Goal: Task Accomplishment & Management: Use online tool/utility

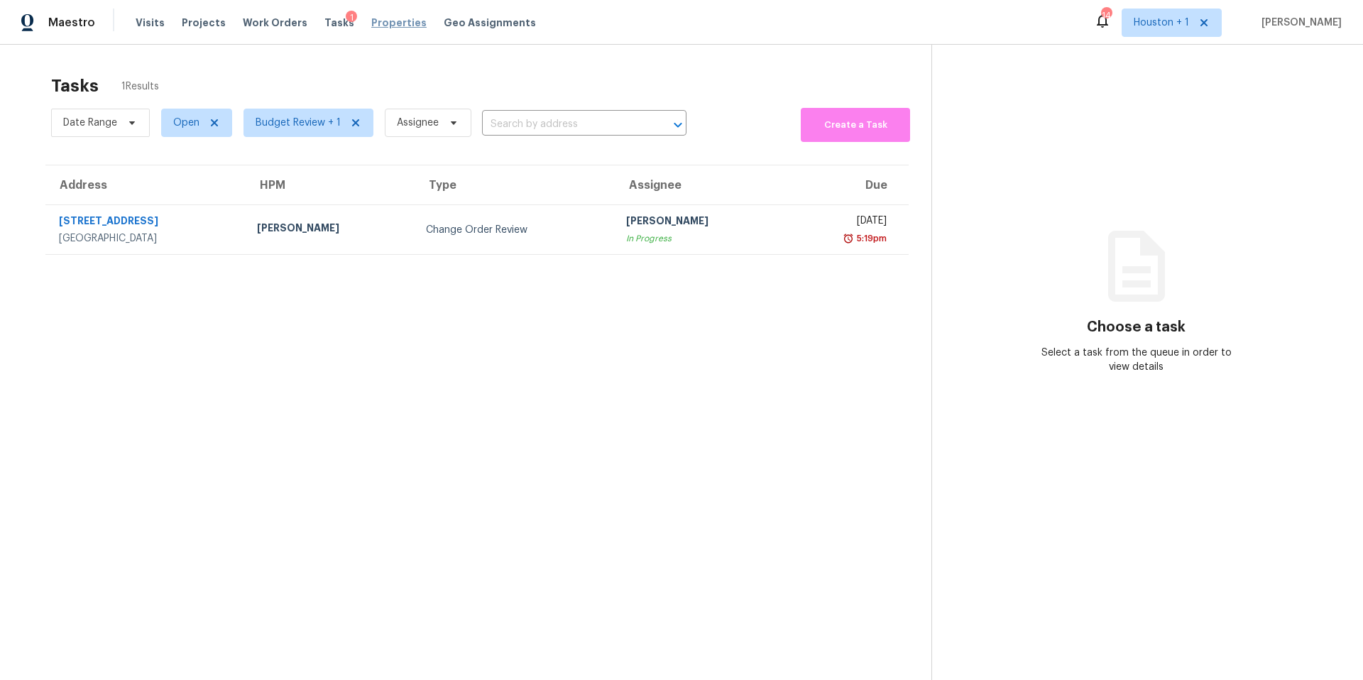
click at [377, 25] on span "Properties" at bounding box center [398, 23] width 55 height 14
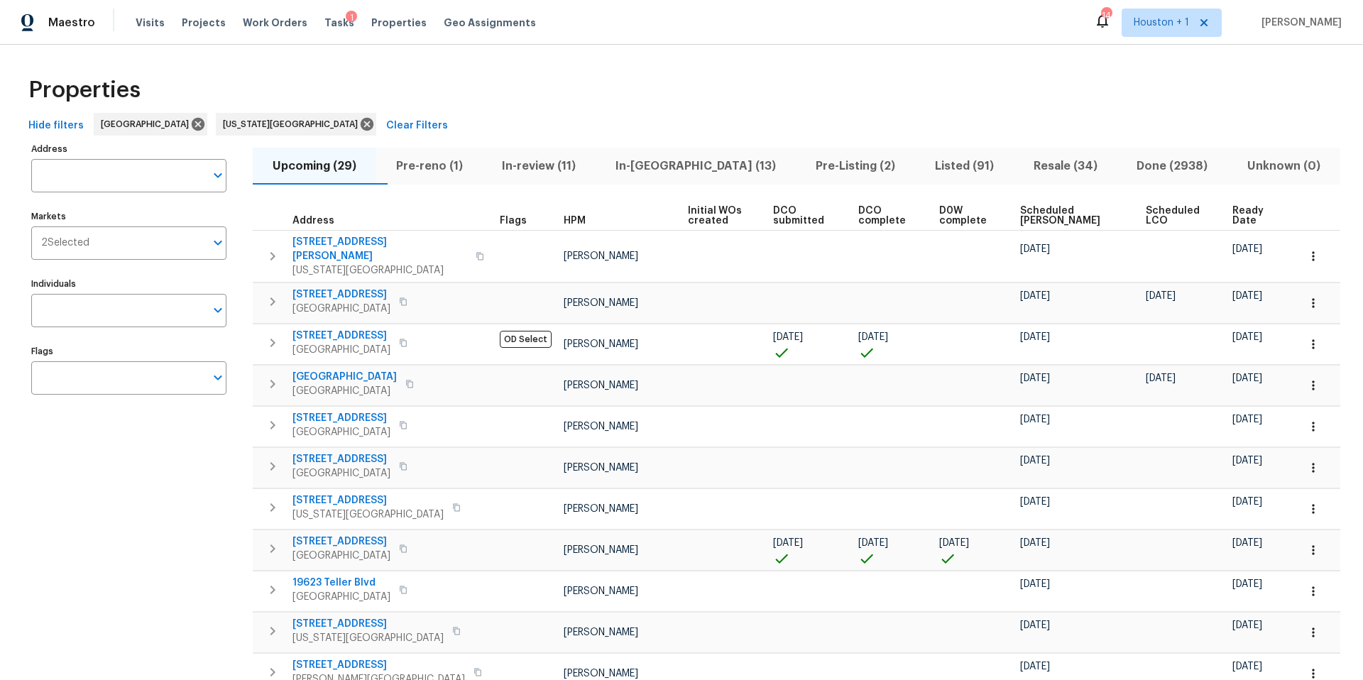
click at [452, 165] on span "Pre-reno (1)" at bounding box center [429, 166] width 89 height 20
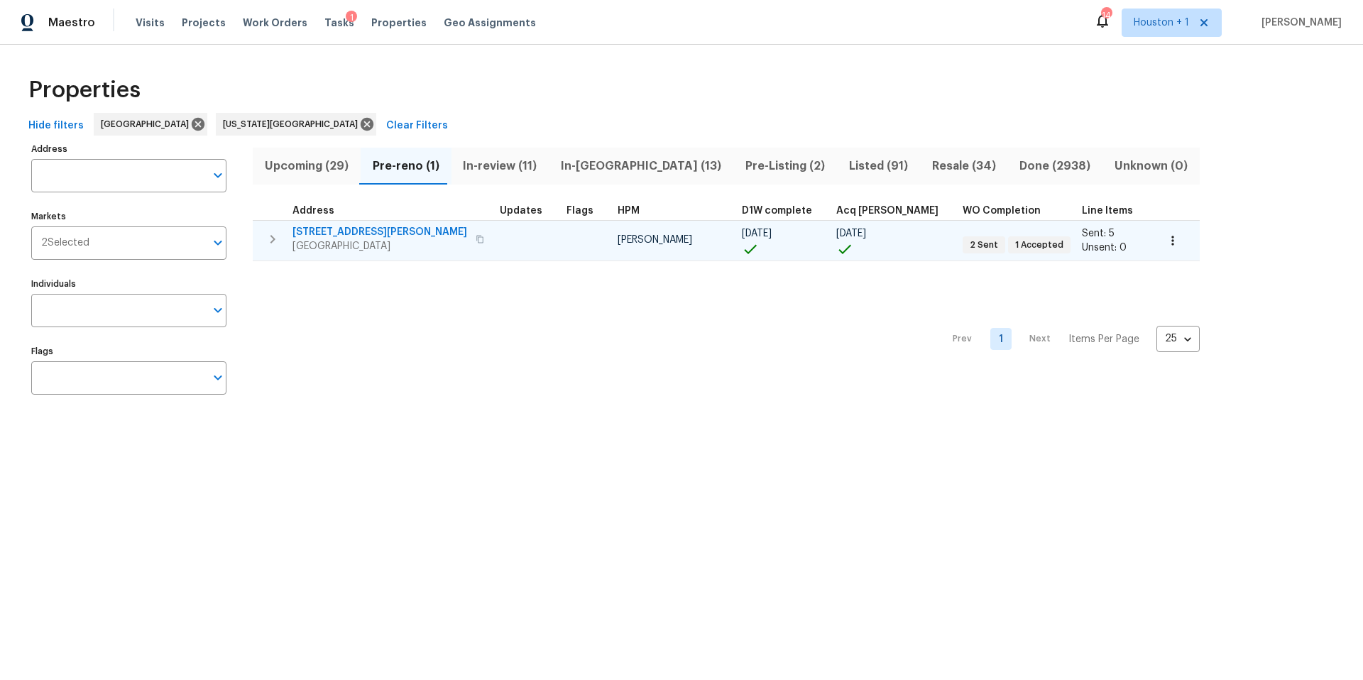
click at [327, 229] on span "13205 Byars Rd" at bounding box center [379, 232] width 175 height 14
click at [1165, 243] on icon "button" at bounding box center [1172, 240] width 14 height 14
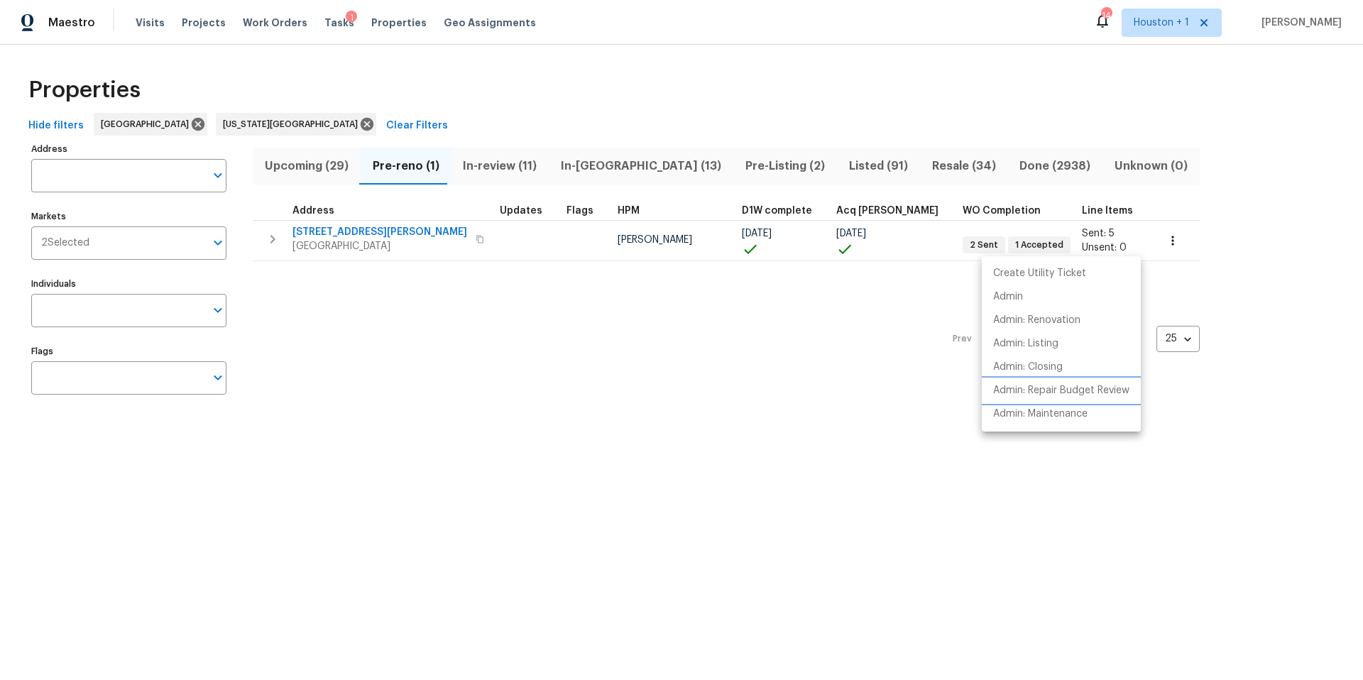
click at [1038, 381] on li "Admin: Repair Budget Review" at bounding box center [1060, 390] width 159 height 23
click at [368, 23] on div at bounding box center [681, 340] width 1363 height 680
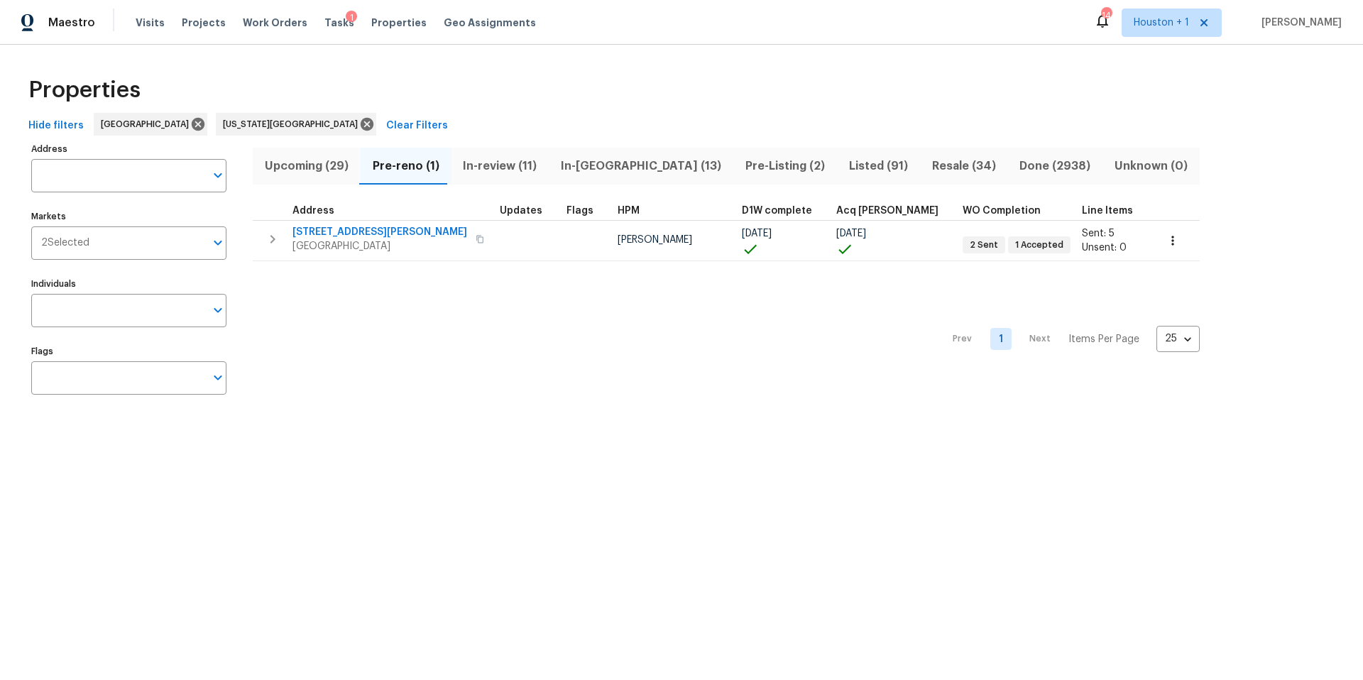
click at [371, 23] on span "Properties" at bounding box center [398, 23] width 55 height 14
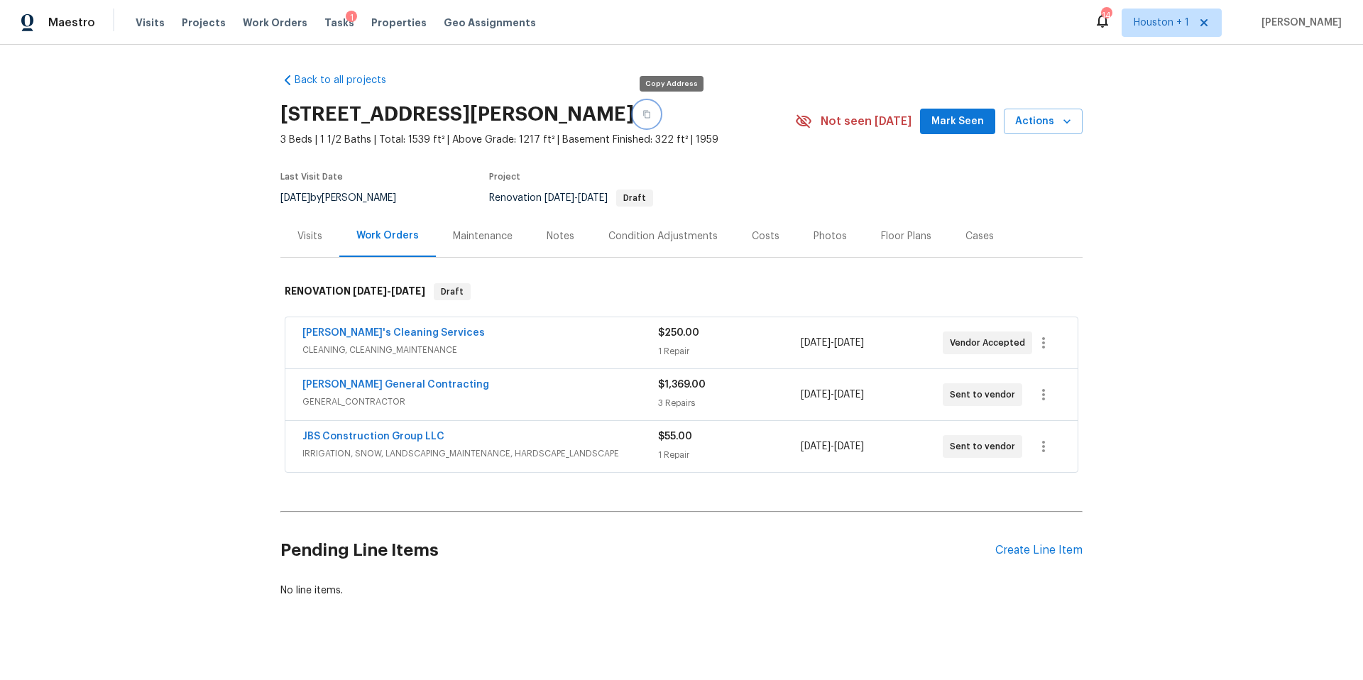
click at [651, 114] on icon "button" at bounding box center [646, 114] width 9 height 9
click at [383, 25] on span "Properties" at bounding box center [398, 23] width 55 height 14
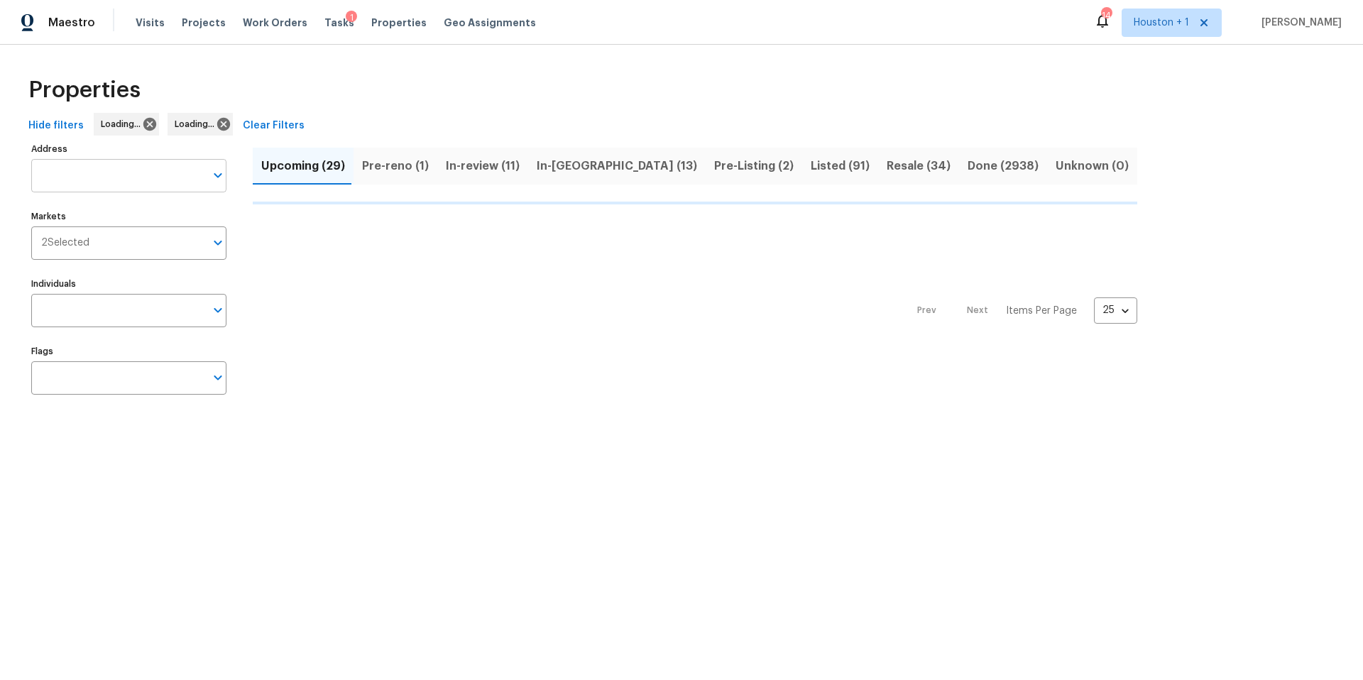
click at [126, 184] on input "Address" at bounding box center [118, 175] width 174 height 33
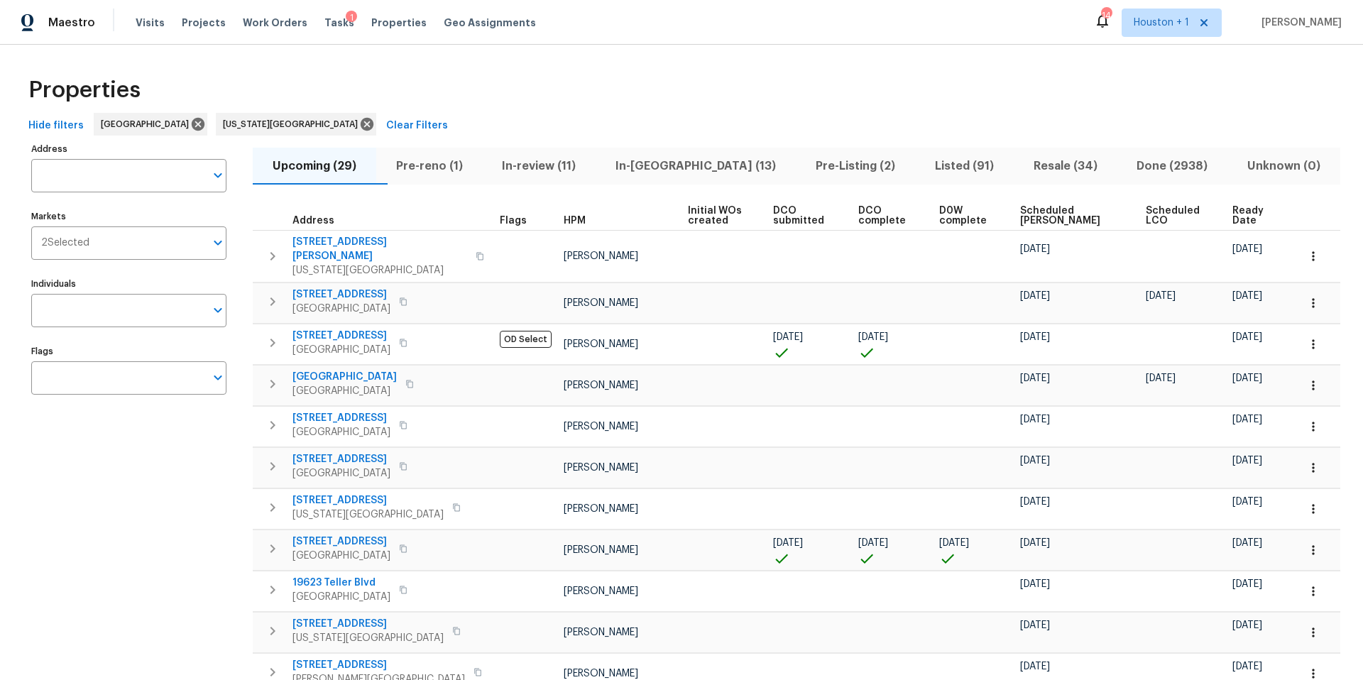
click at [126, 184] on input "Address" at bounding box center [118, 175] width 174 height 33
type input "7701 e"
click at [104, 207] on li "7701 E 118th Ter Kansas City MO 64134" at bounding box center [128, 212] width 195 height 23
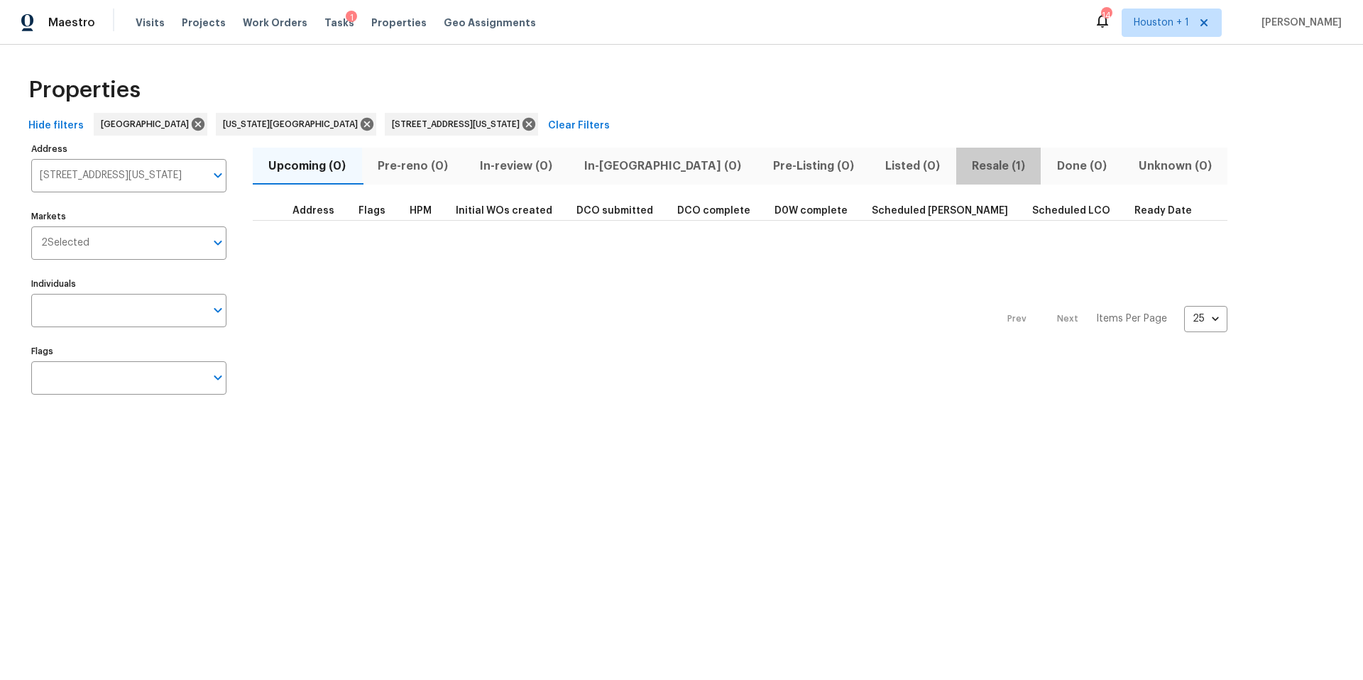
click at [964, 167] on span "Resale (1)" at bounding box center [998, 166] width 68 height 20
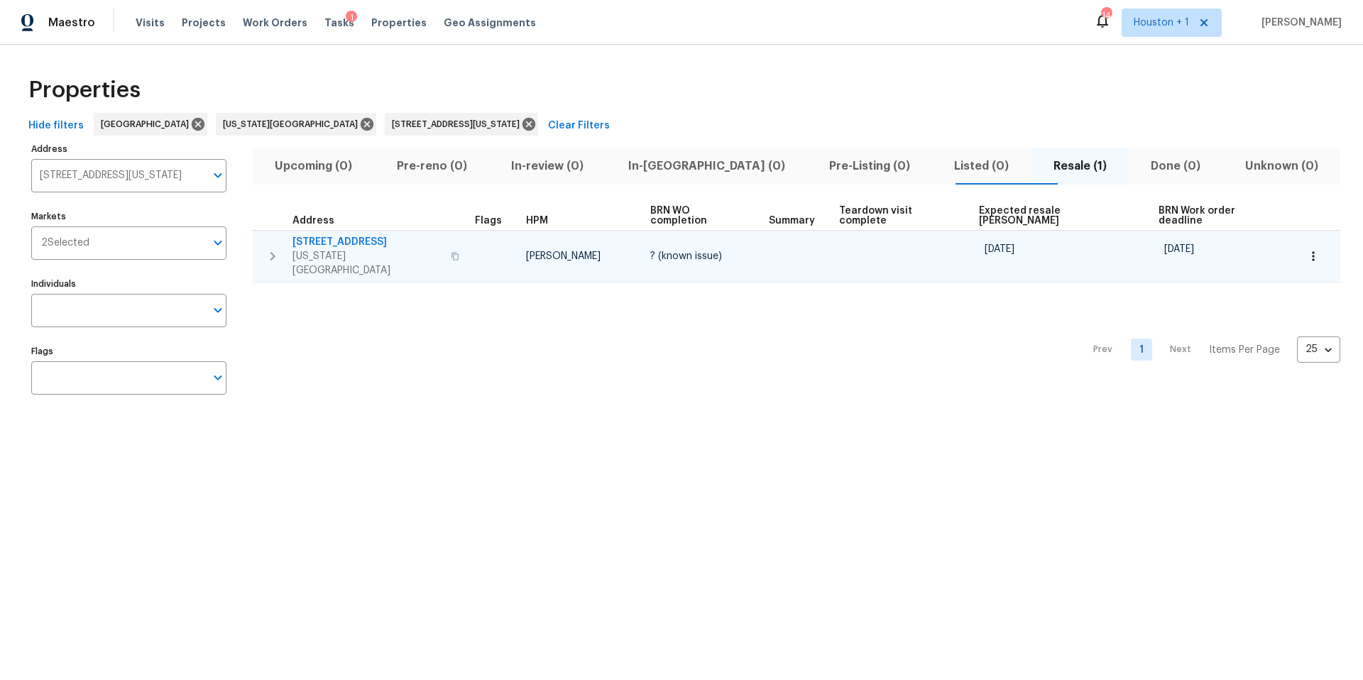
click at [323, 235] on span "7701 E 118th Ter" at bounding box center [367, 242] width 150 height 14
click at [1306, 249] on icon "button" at bounding box center [1313, 256] width 14 height 14
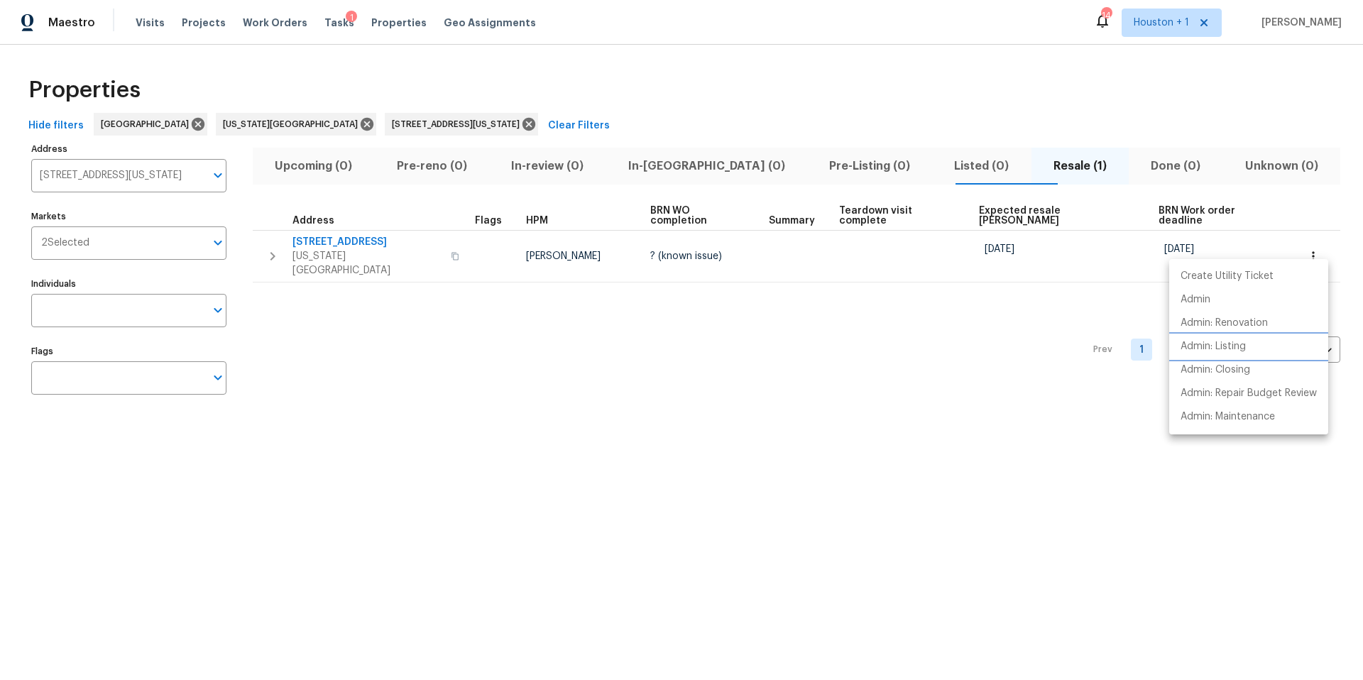
click at [1211, 354] on li "Admin: Listing" at bounding box center [1248, 346] width 159 height 23
click at [405, 123] on div at bounding box center [681, 340] width 1363 height 680
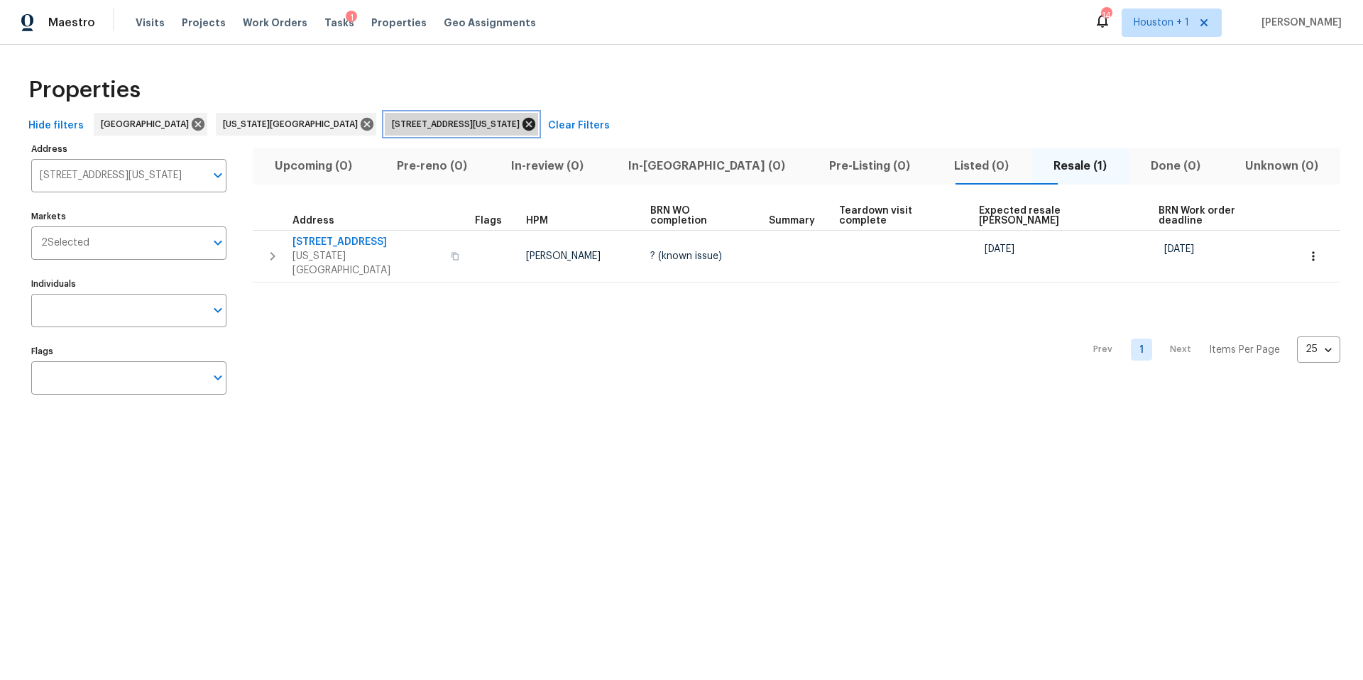
click at [522, 124] on icon at bounding box center [528, 124] width 13 height 13
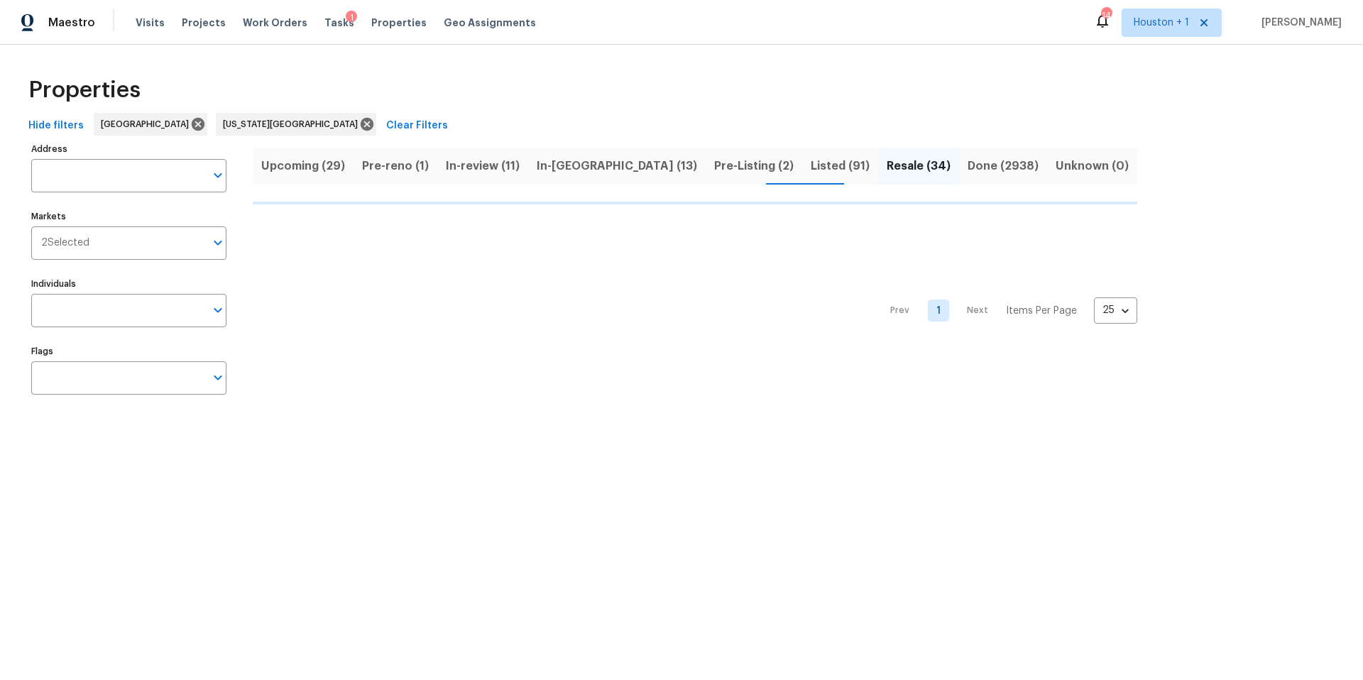
click at [714, 169] on span "Pre-Listing (2)" at bounding box center [753, 166] width 79 height 20
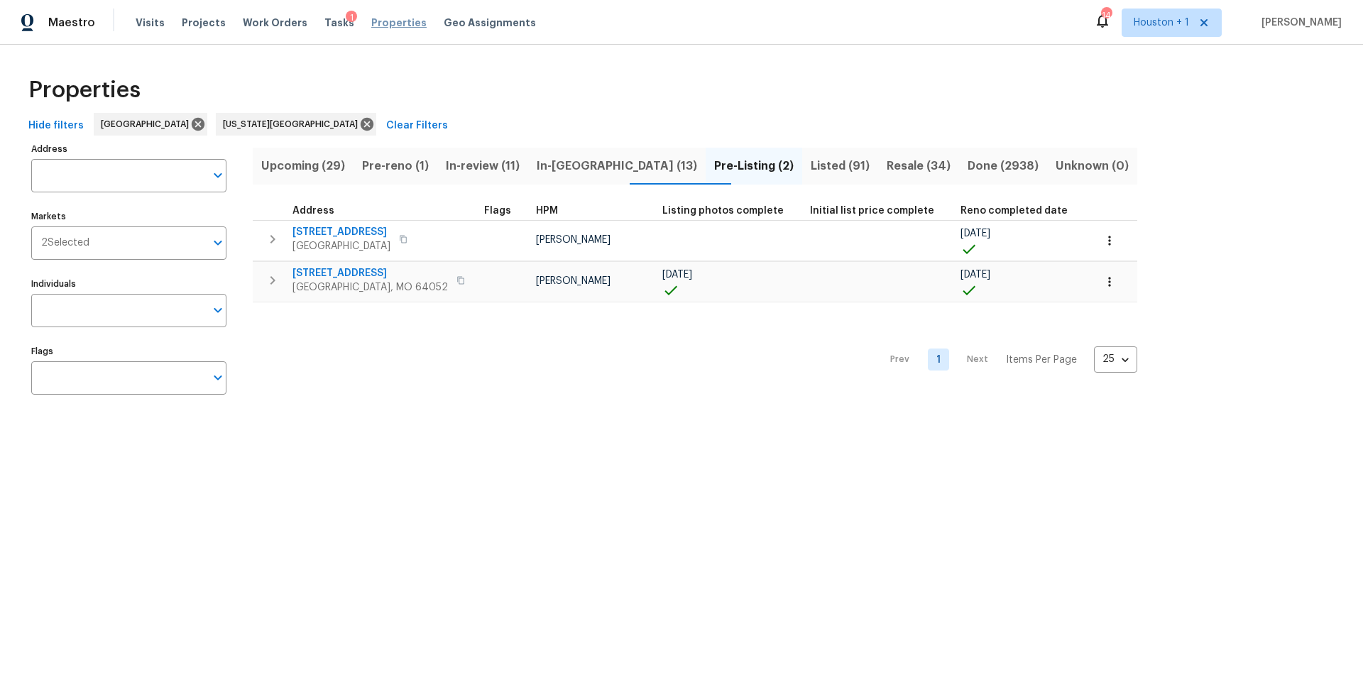
click at [379, 19] on span "Properties" at bounding box center [398, 23] width 55 height 14
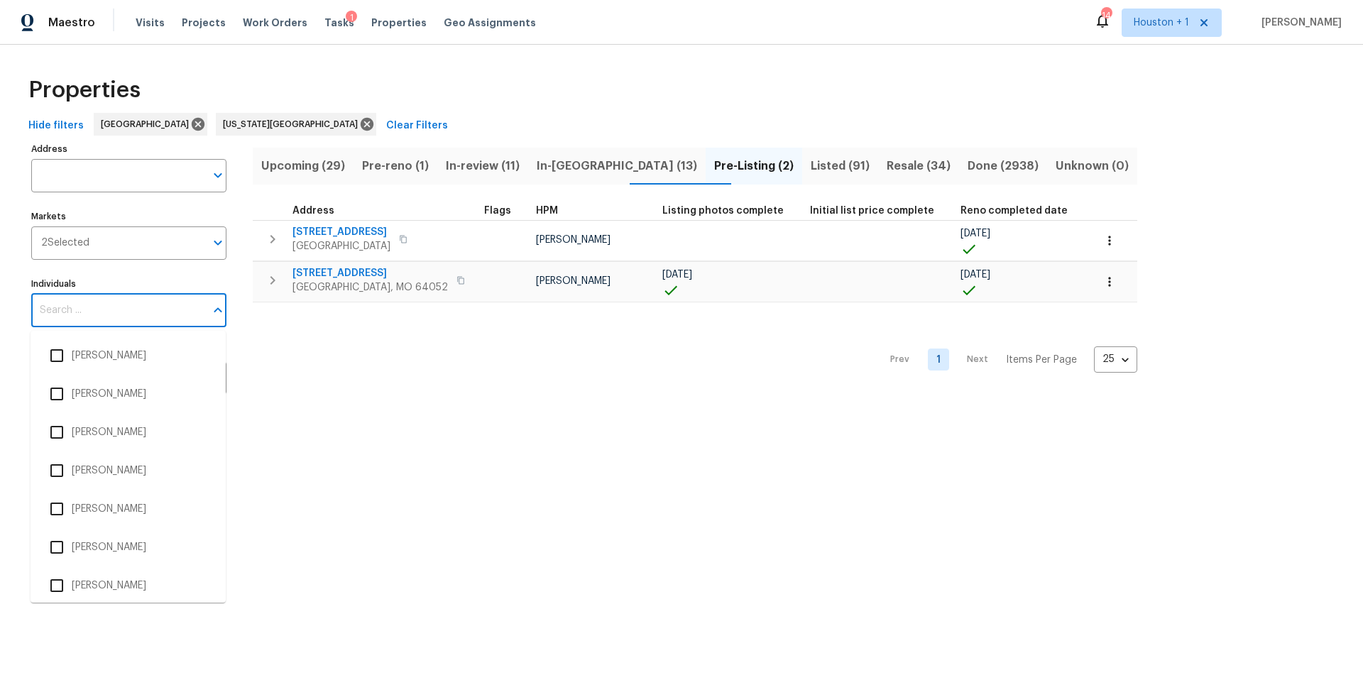
click at [100, 309] on input "Individuals" at bounding box center [118, 310] width 174 height 33
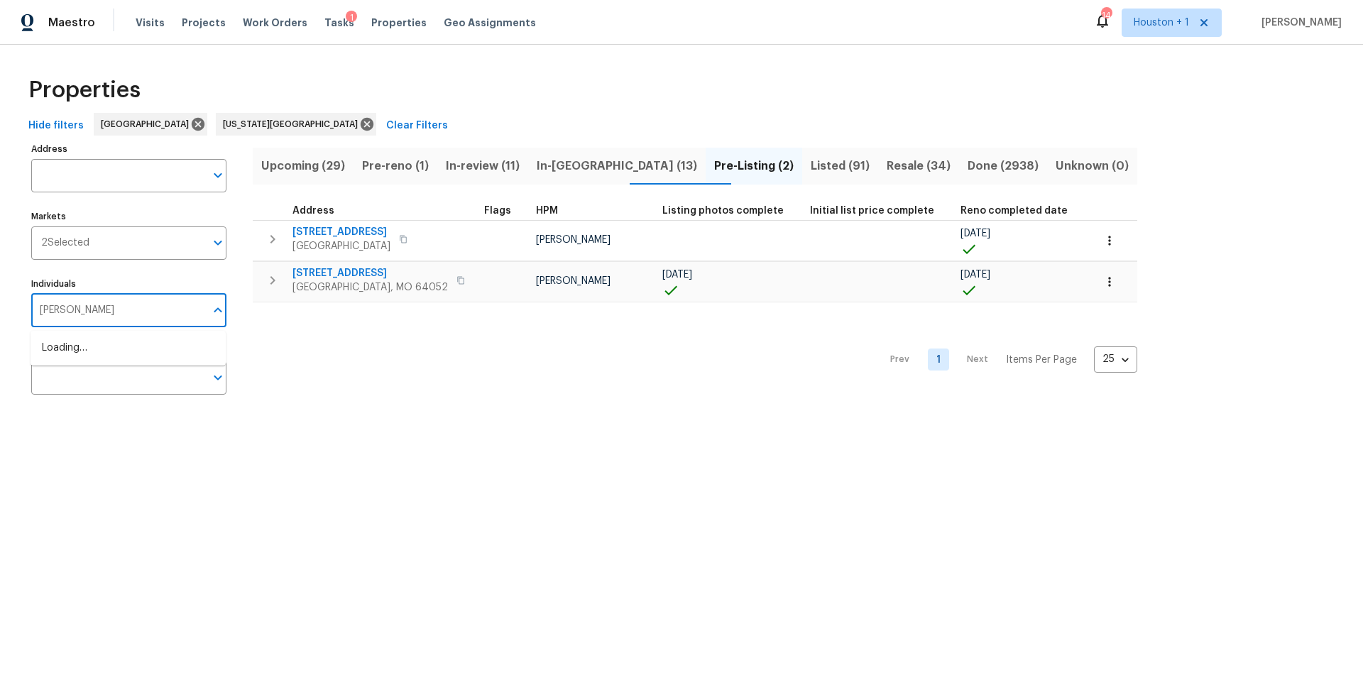
type input "tyler waltz"
click at [62, 355] on input "checkbox" at bounding box center [57, 356] width 30 height 30
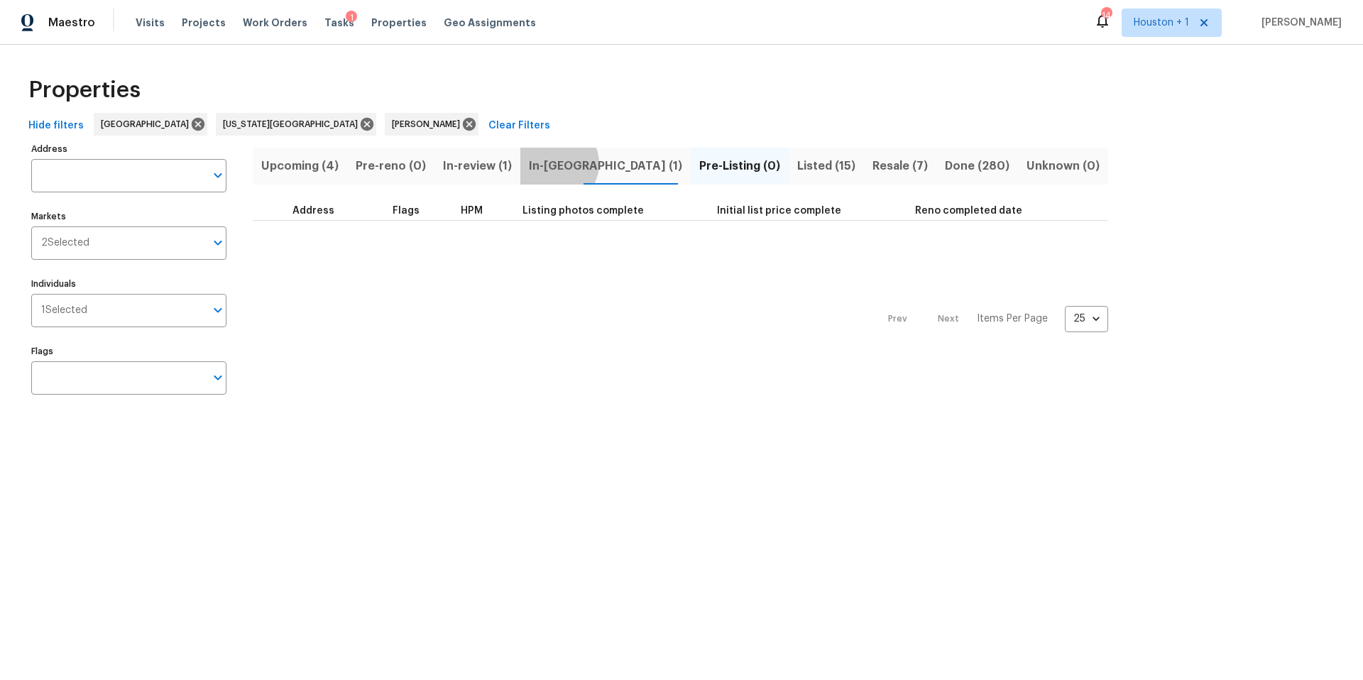
click at [544, 163] on span "In-reno (1)" at bounding box center [605, 166] width 153 height 20
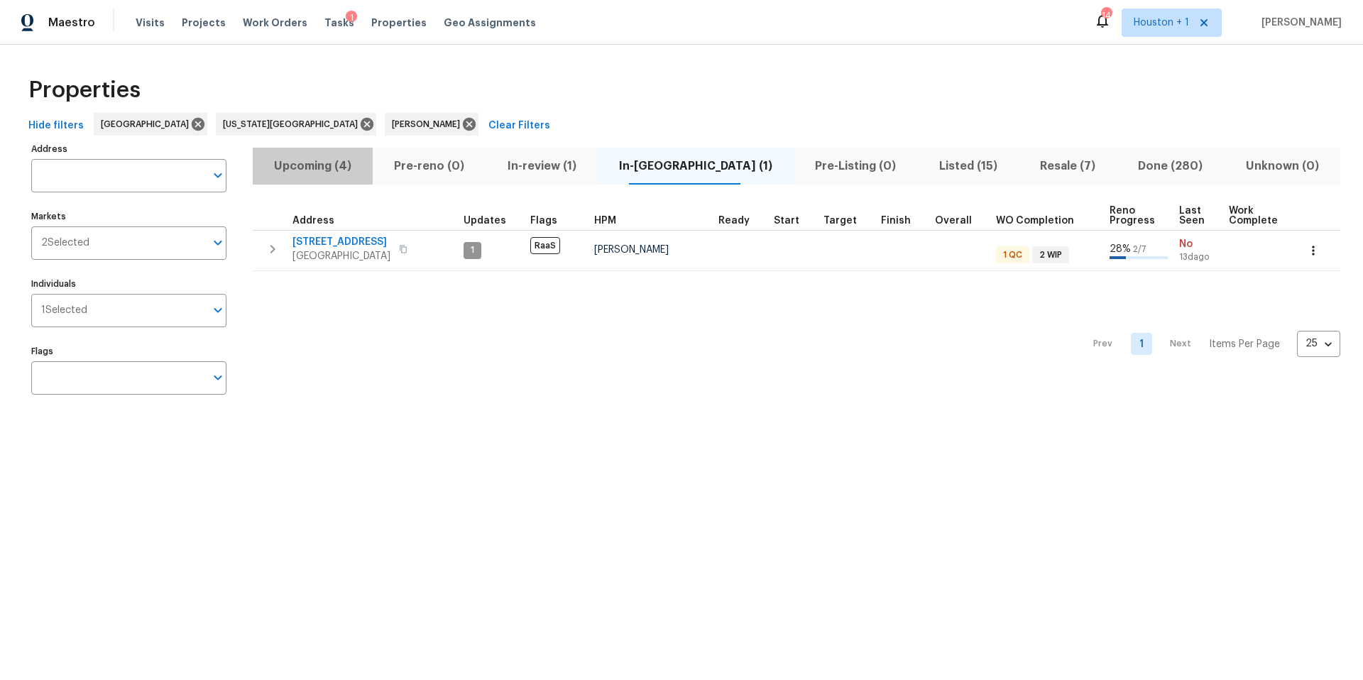
click at [330, 168] on span "Upcoming (4)" at bounding box center [312, 166] width 103 height 20
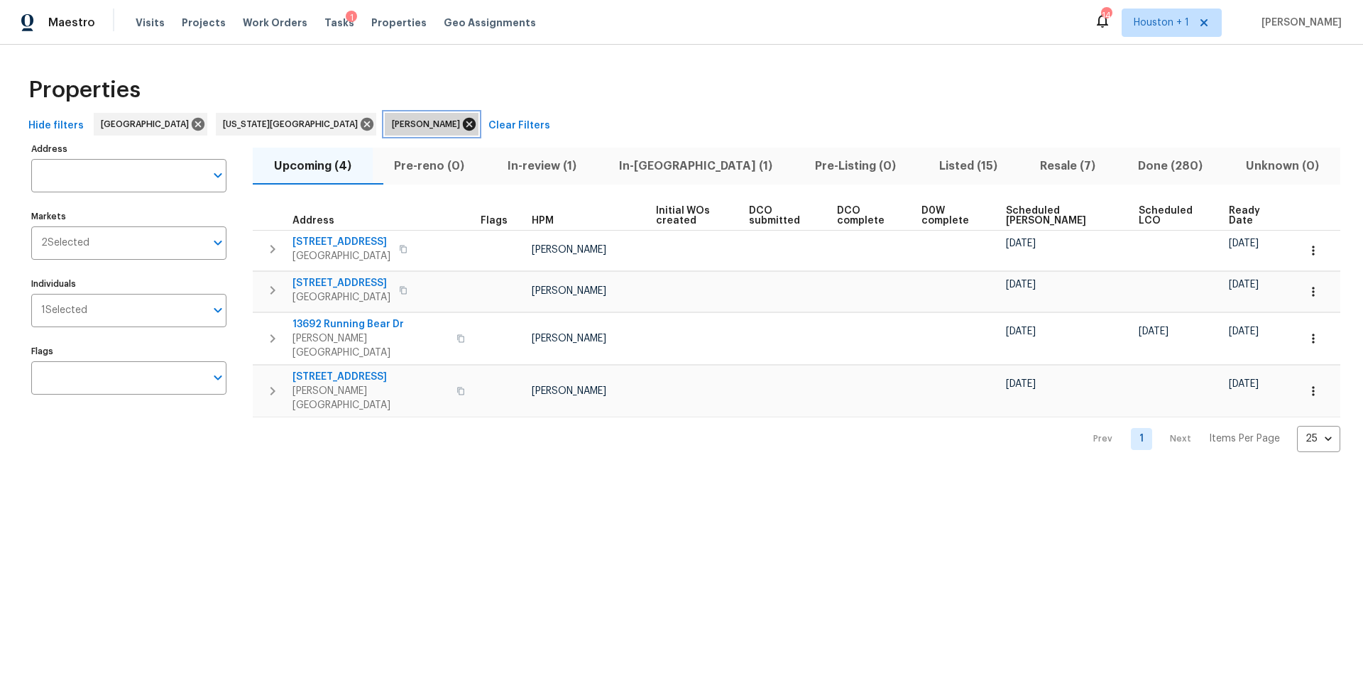
click at [463, 126] on icon at bounding box center [469, 124] width 13 height 13
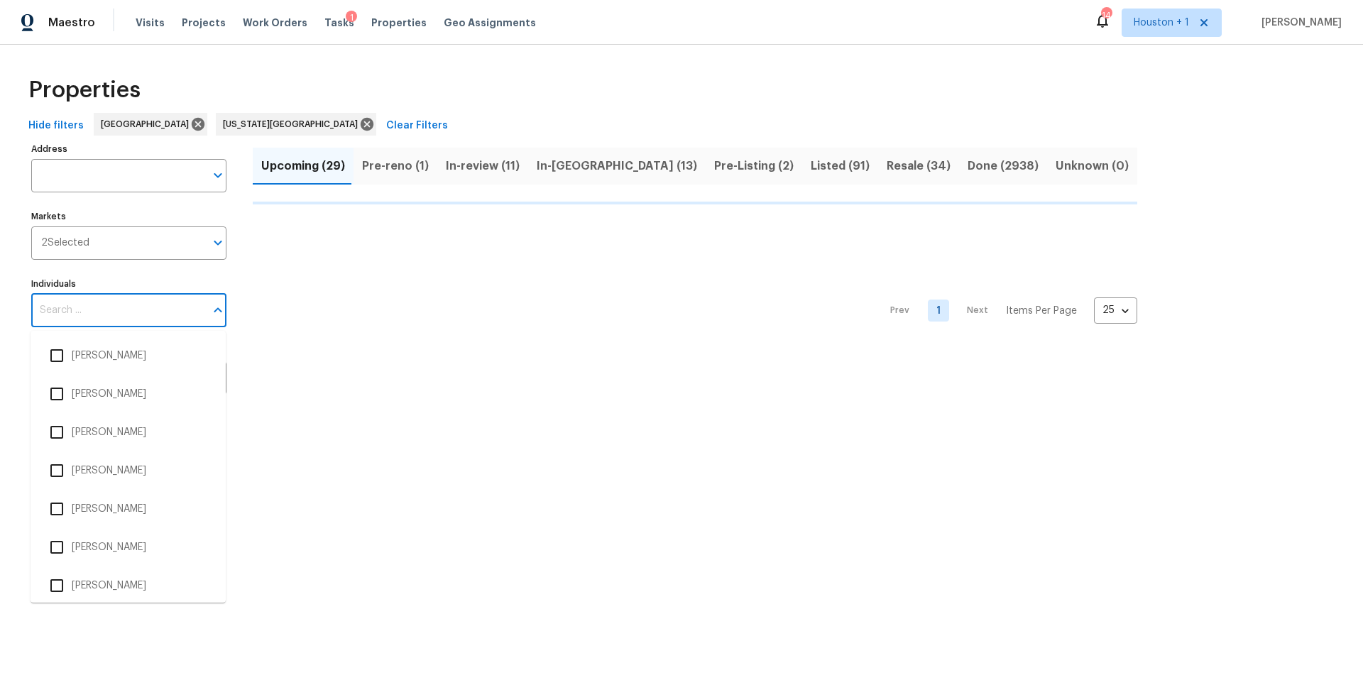
click at [101, 304] on input "Individuals" at bounding box center [118, 310] width 174 height 33
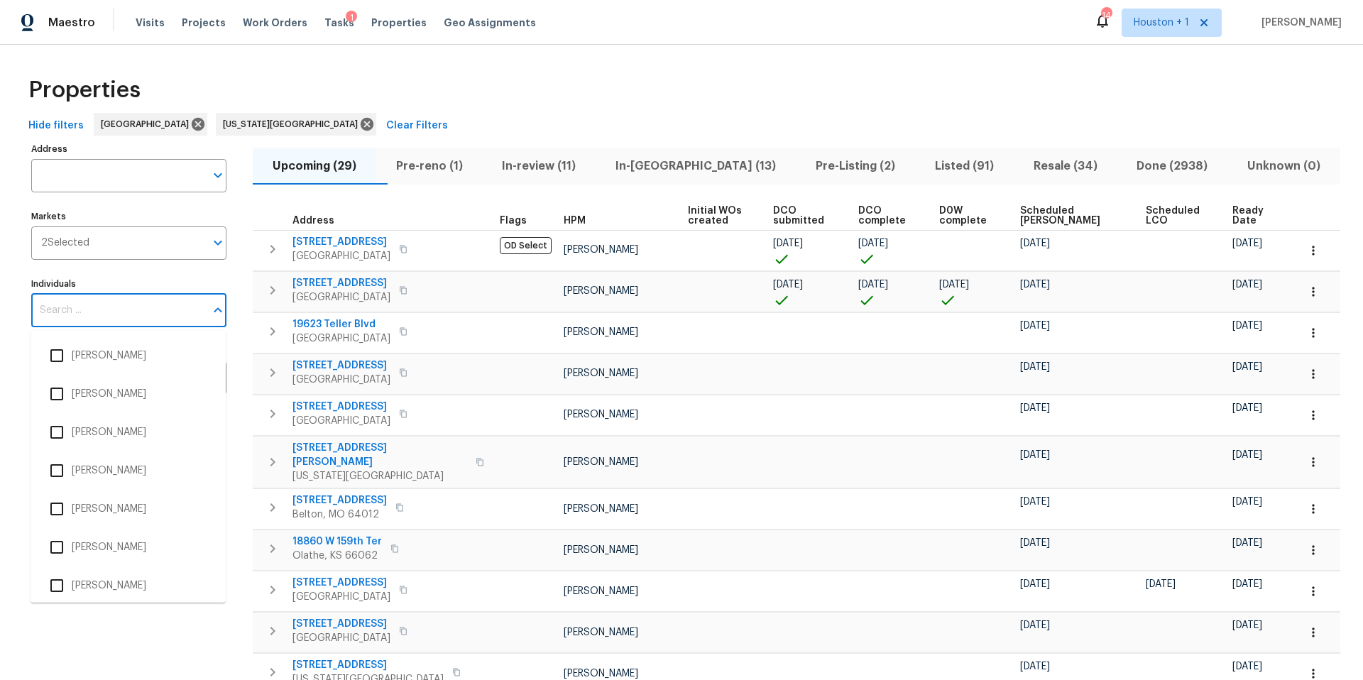
click at [101, 304] on input "Individuals" at bounding box center [118, 310] width 174 height 33
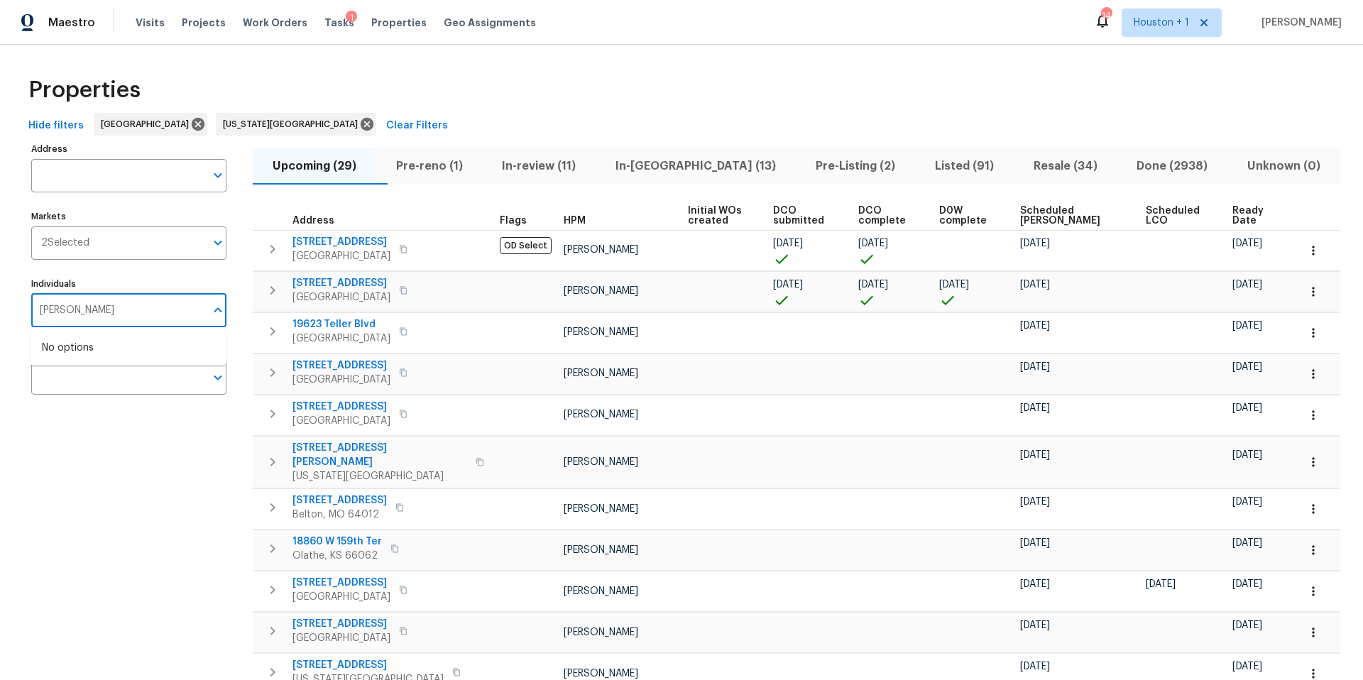
click at [72, 313] on input "joseph wolfe" at bounding box center [118, 310] width 174 height 33
type input "joe wolfe"
click at [62, 349] on input "checkbox" at bounding box center [57, 356] width 30 height 30
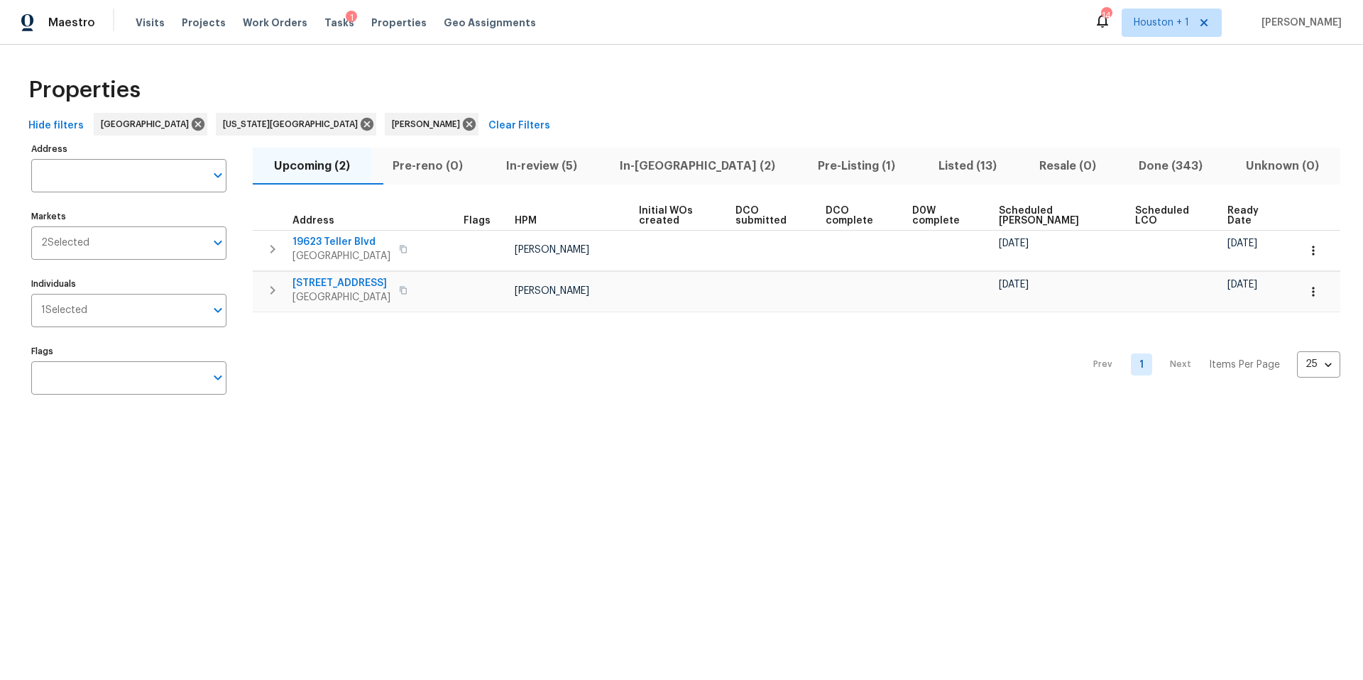
click at [666, 170] on span "In-reno (2)" at bounding box center [697, 166] width 181 height 20
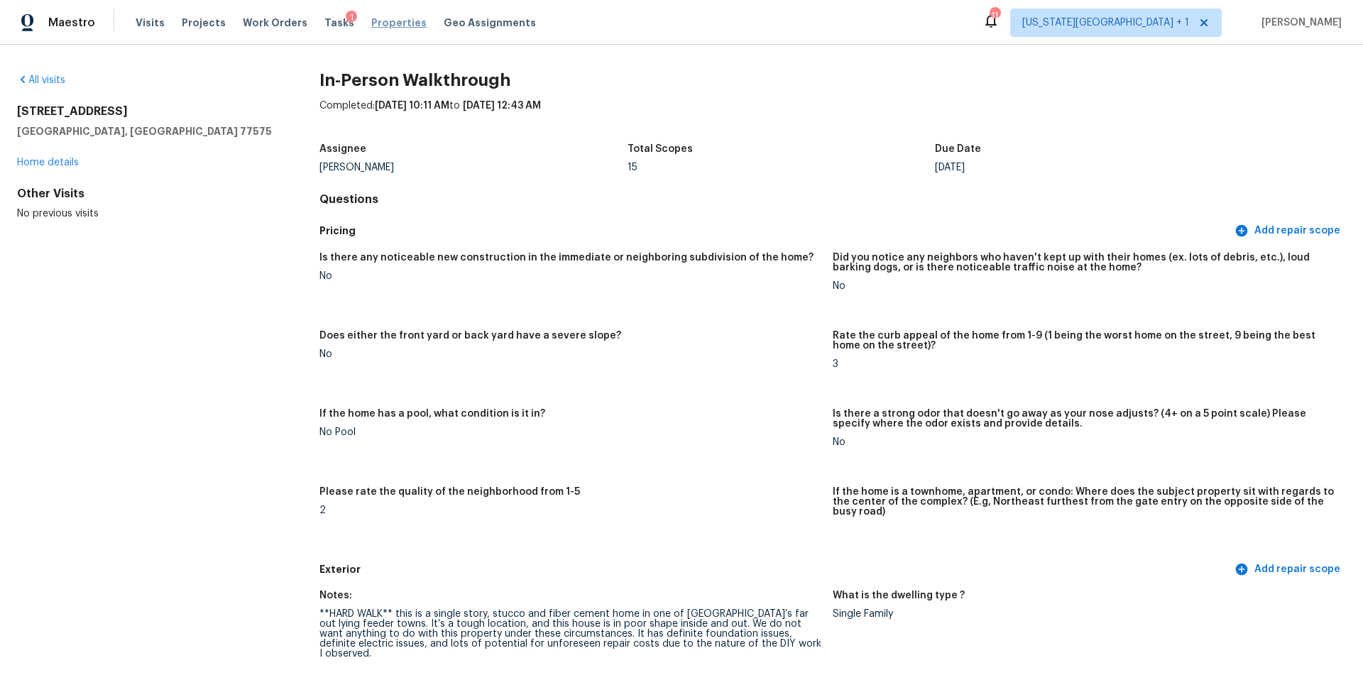
scroll to position [1182, 0]
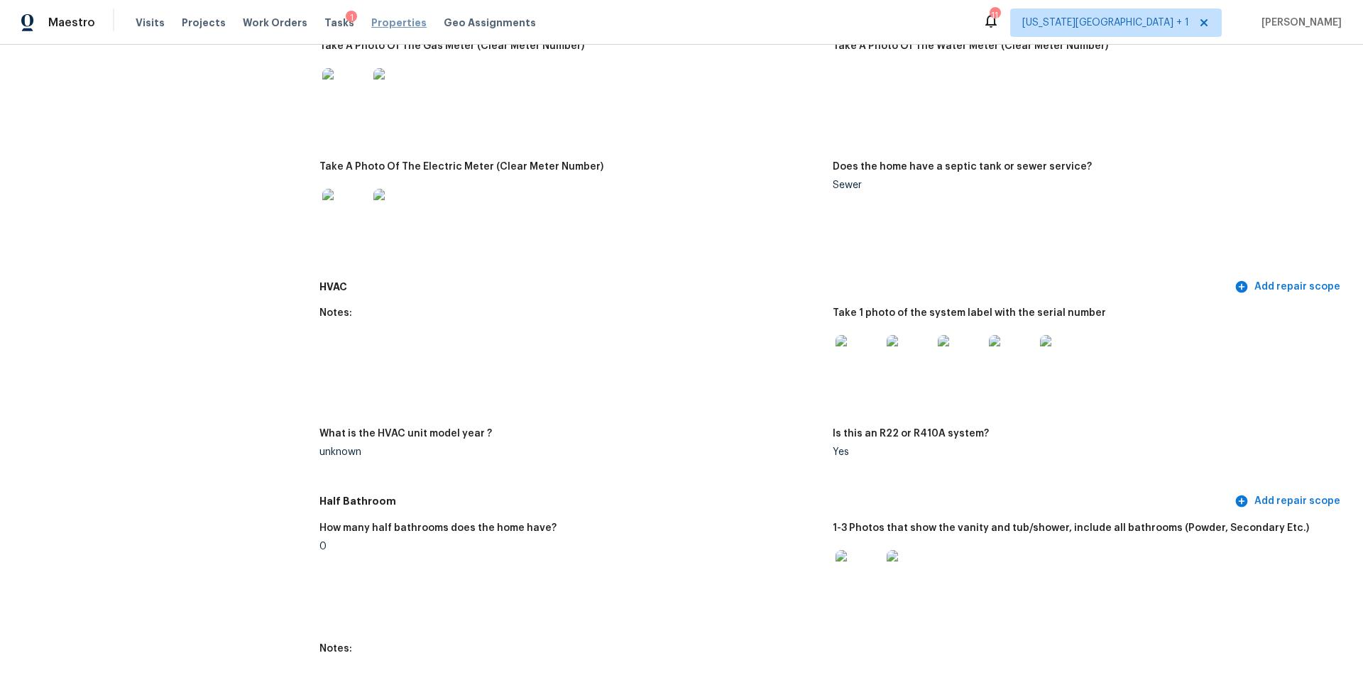
click at [373, 20] on span "Properties" at bounding box center [398, 23] width 55 height 14
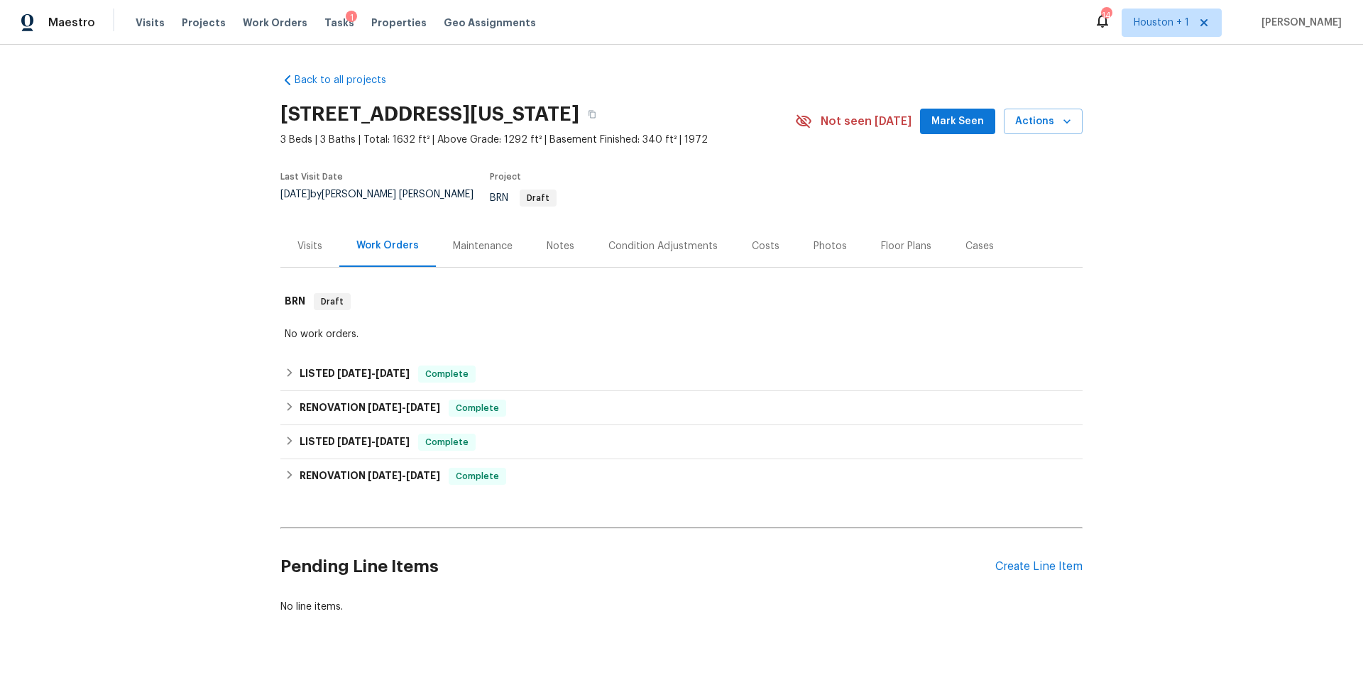
click at [487, 239] on div "Maintenance" at bounding box center [483, 246] width 60 height 14
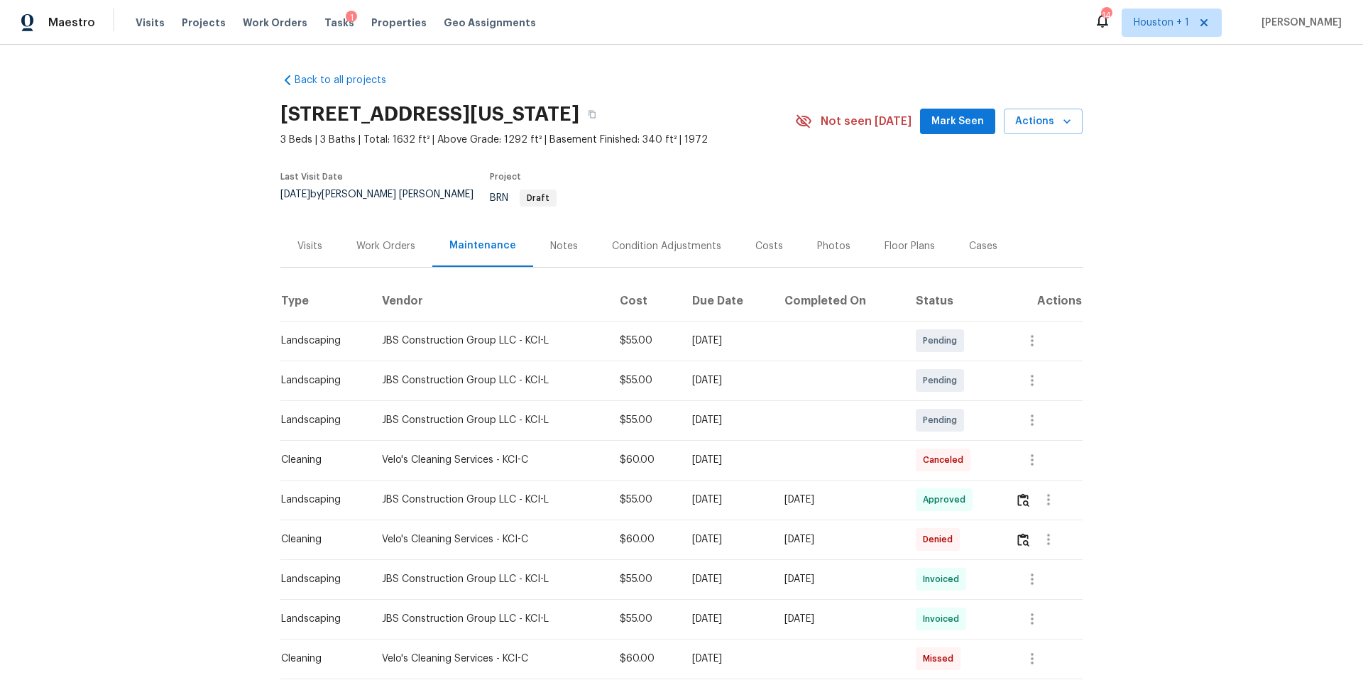
click at [820, 239] on div "Photos" at bounding box center [833, 246] width 33 height 14
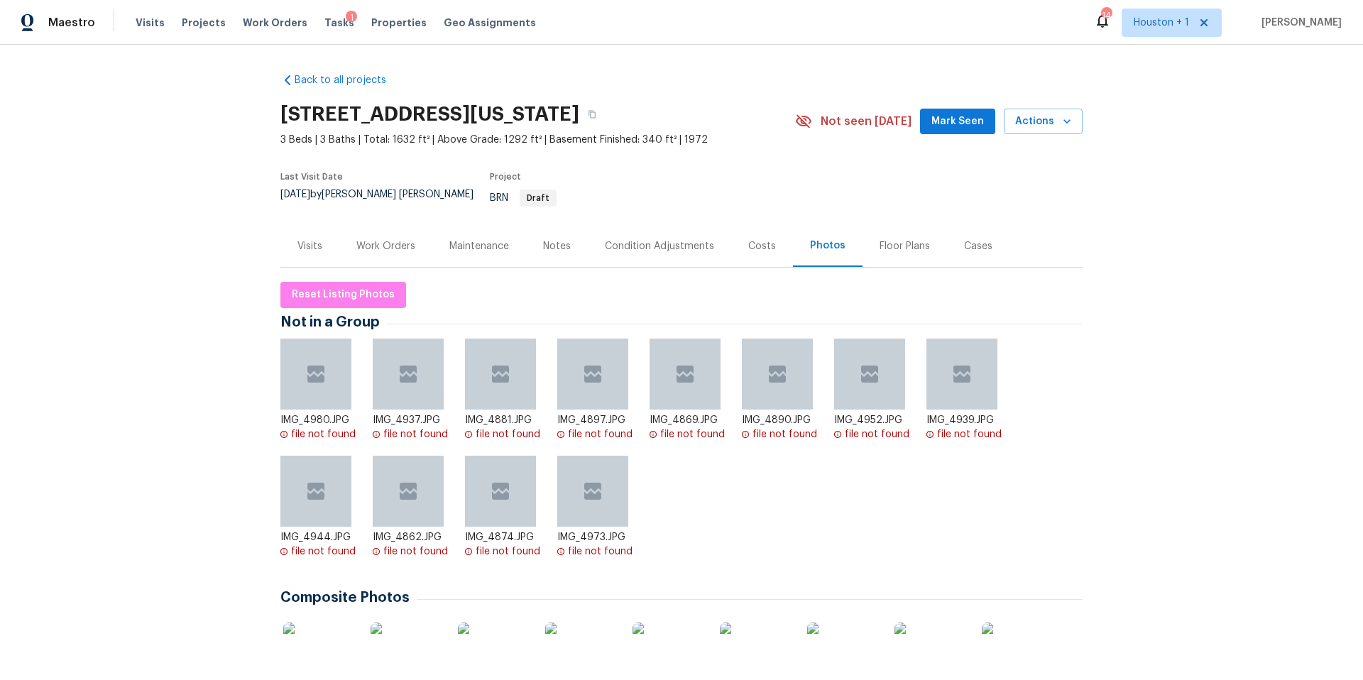
click at [571, 646] on img at bounding box center [580, 657] width 71 height 71
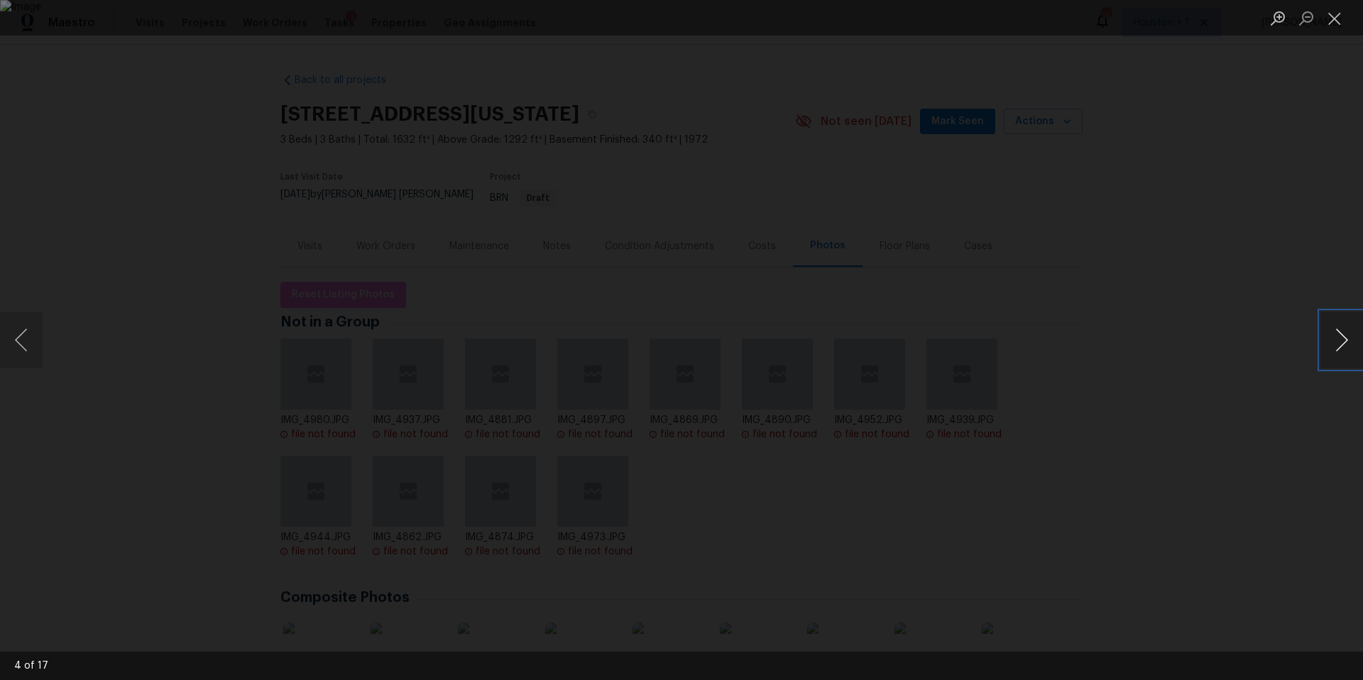
click at [1333, 333] on button "Next image" at bounding box center [1341, 340] width 43 height 57
click at [1177, 317] on div "Lightbox" at bounding box center [681, 340] width 1363 height 680
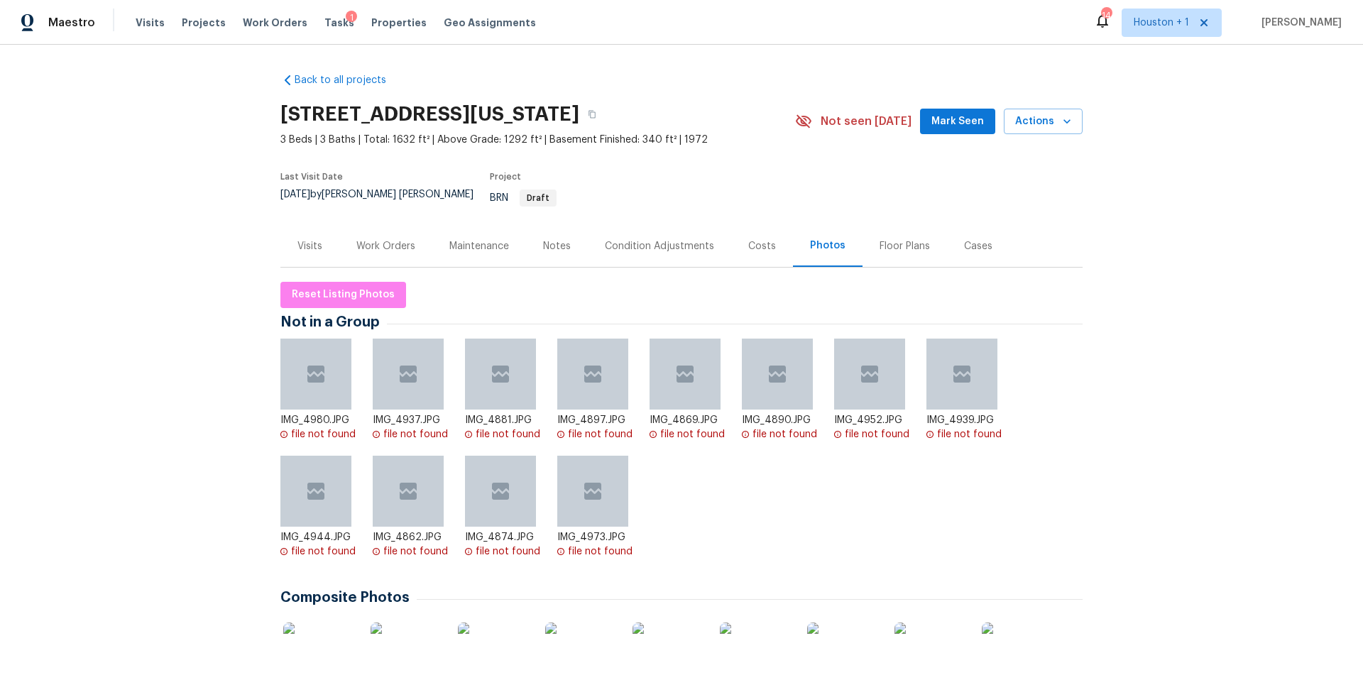
click at [378, 239] on div "Work Orders" at bounding box center [385, 246] width 59 height 14
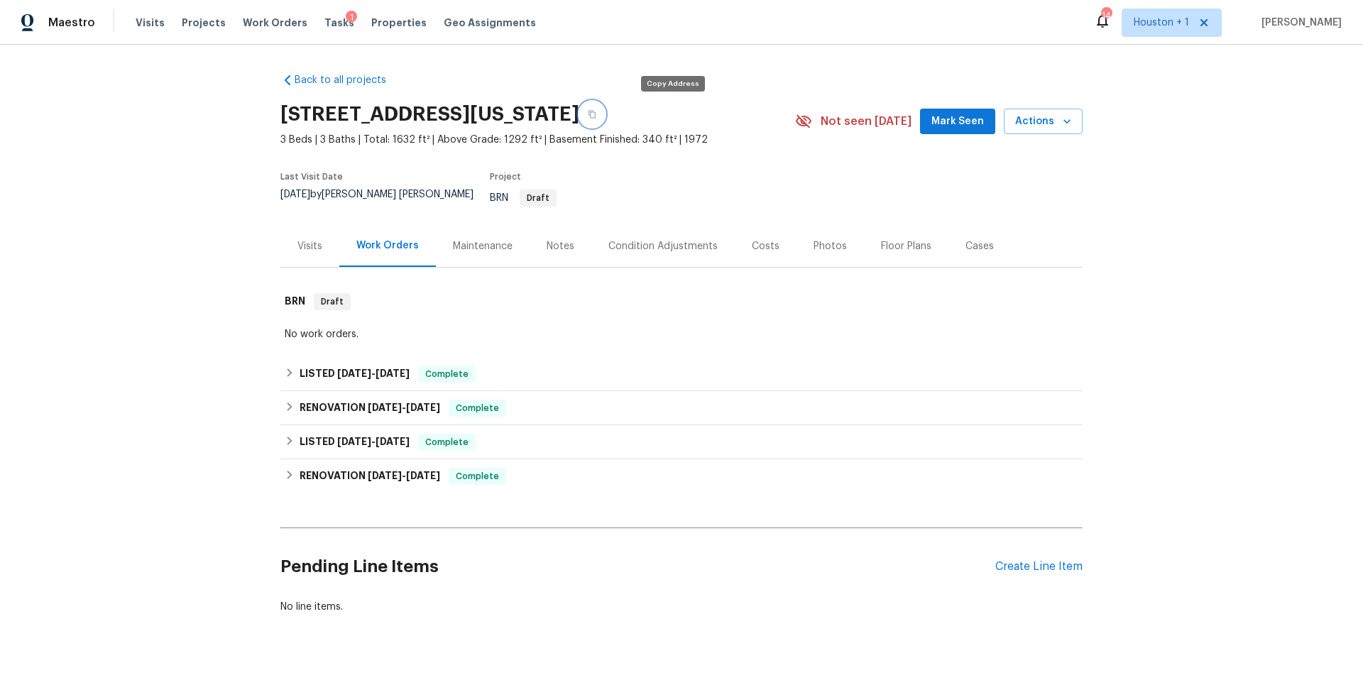
click at [596, 116] on icon "button" at bounding box center [592, 114] width 9 height 9
click at [379, 28] on span "Properties" at bounding box center [398, 23] width 55 height 14
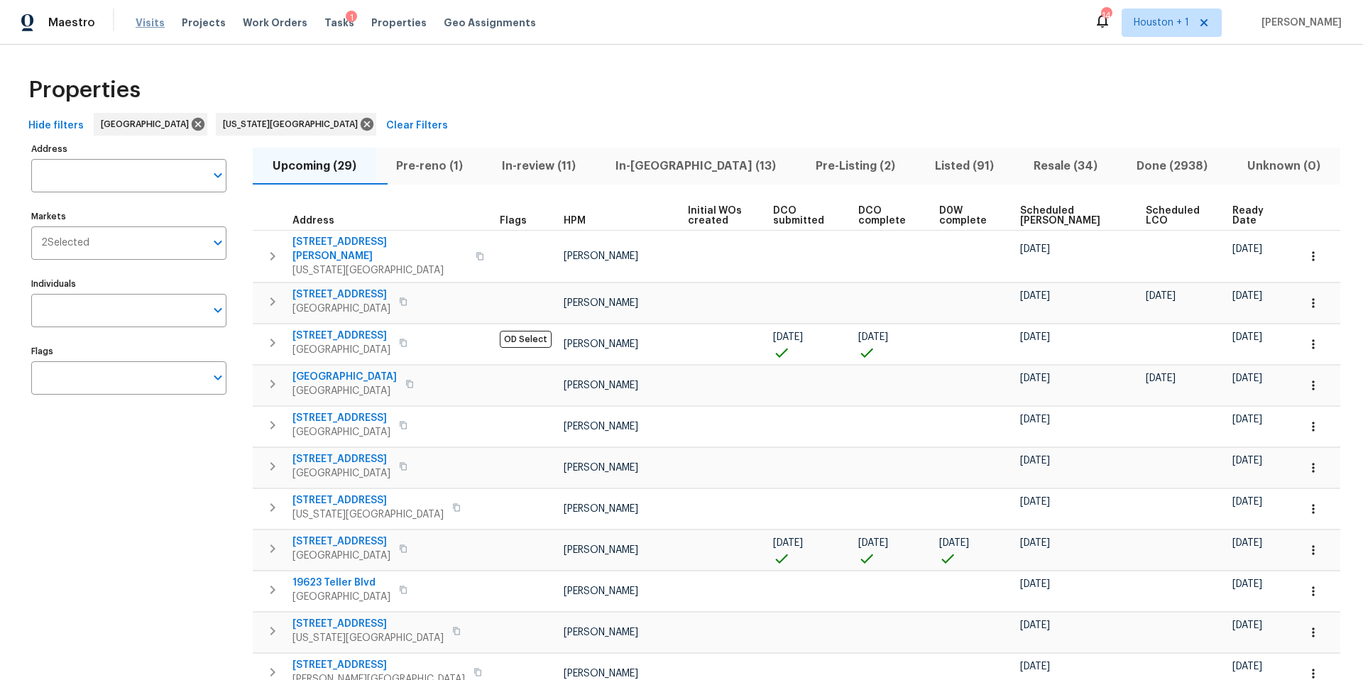
click at [143, 23] on span "Visits" at bounding box center [150, 23] width 29 height 14
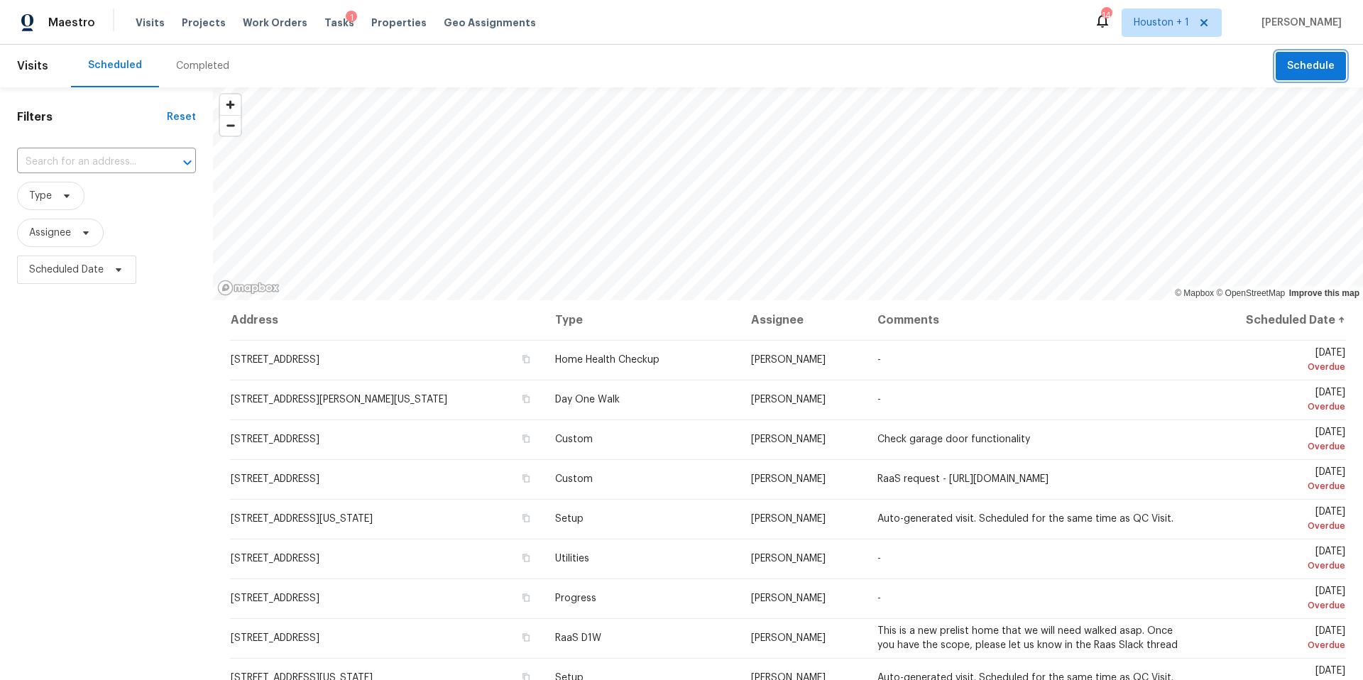
click at [1301, 78] on button "Schedule" at bounding box center [1310, 66] width 70 height 29
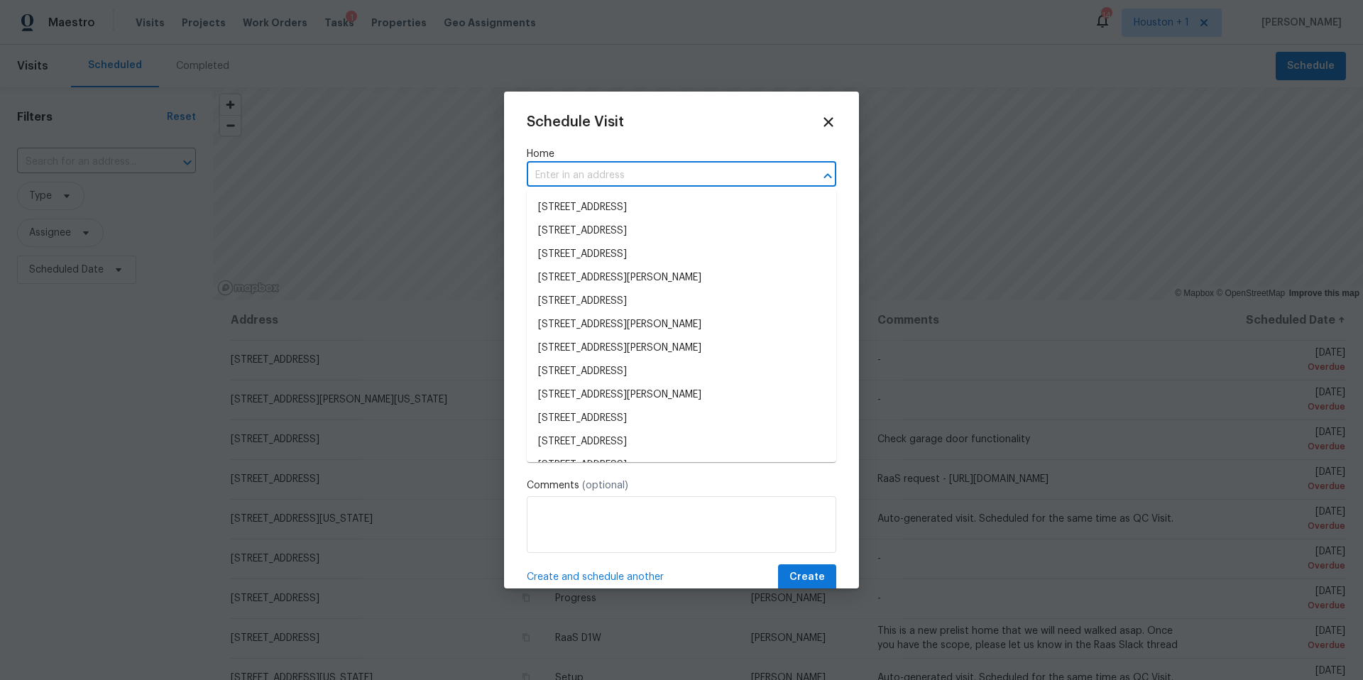
click at [649, 177] on input "text" at bounding box center [662, 176] width 270 height 22
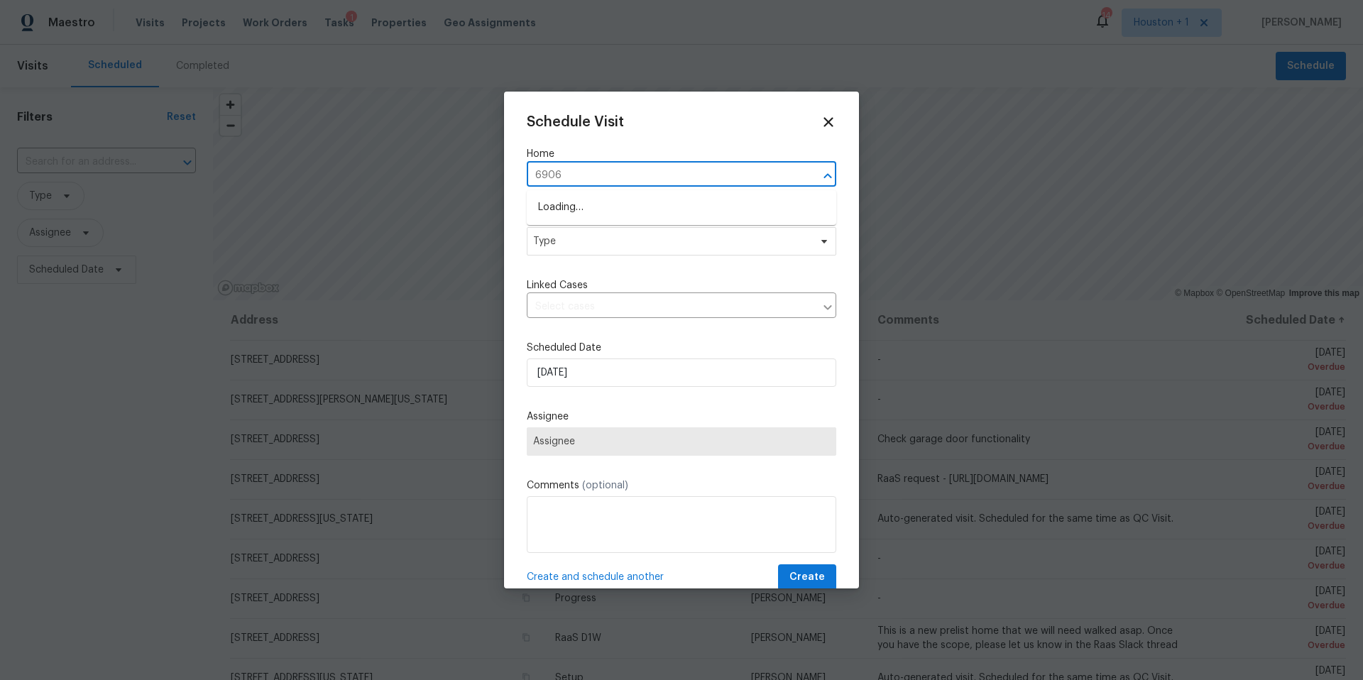
type input "6906"
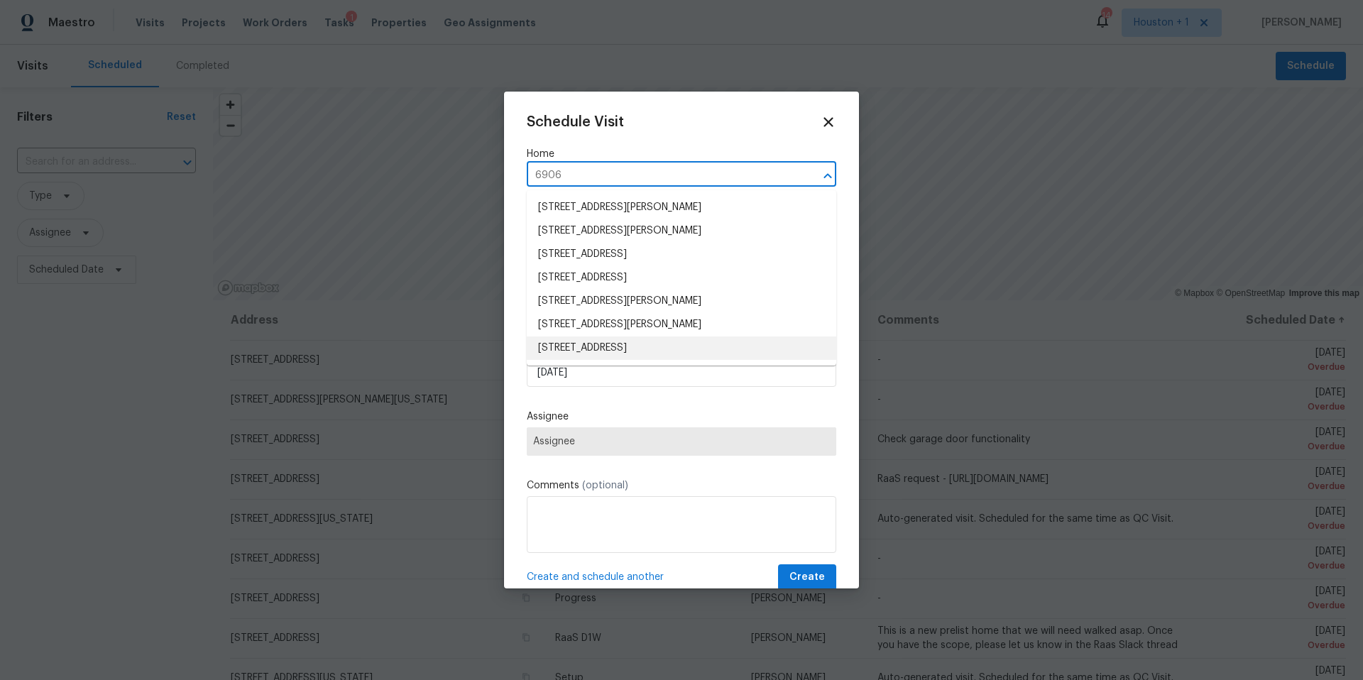
click at [589, 342] on li "6906 Cherry Hills Rd, Houston, TX 77069" at bounding box center [681, 347] width 309 height 23
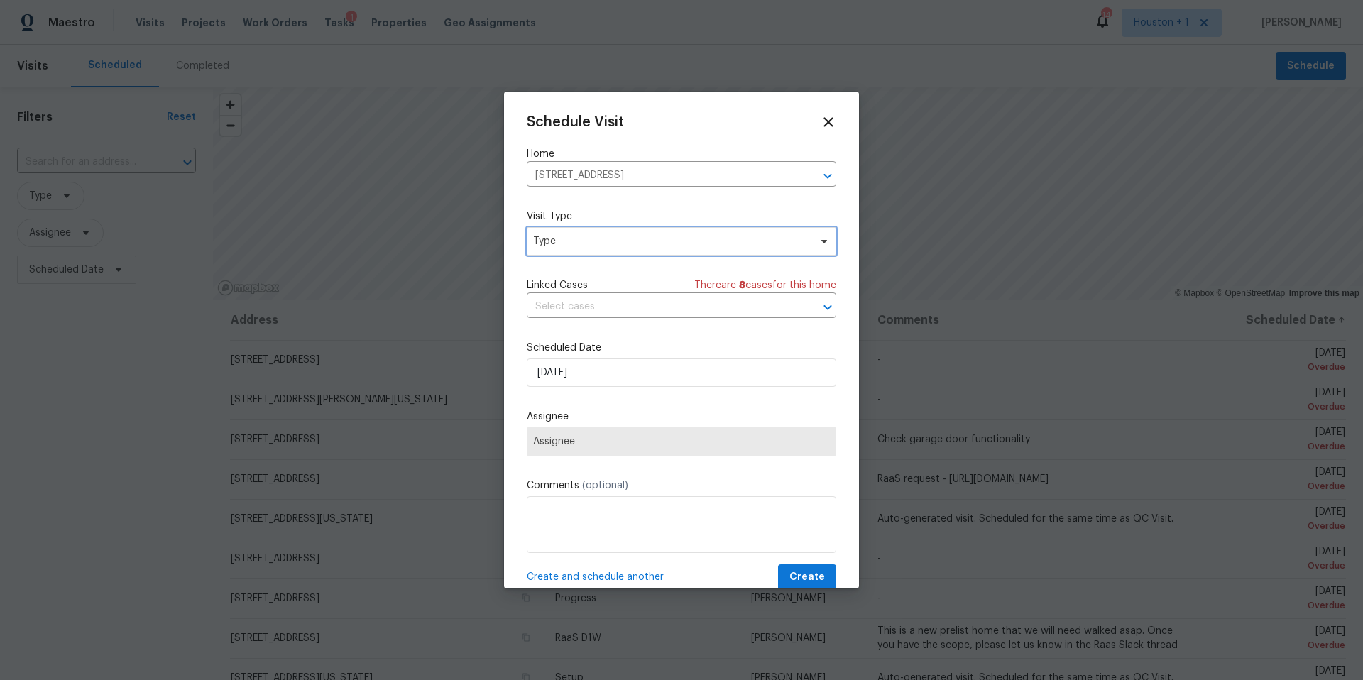
click at [622, 241] on span "Type" at bounding box center [671, 241] width 276 height 14
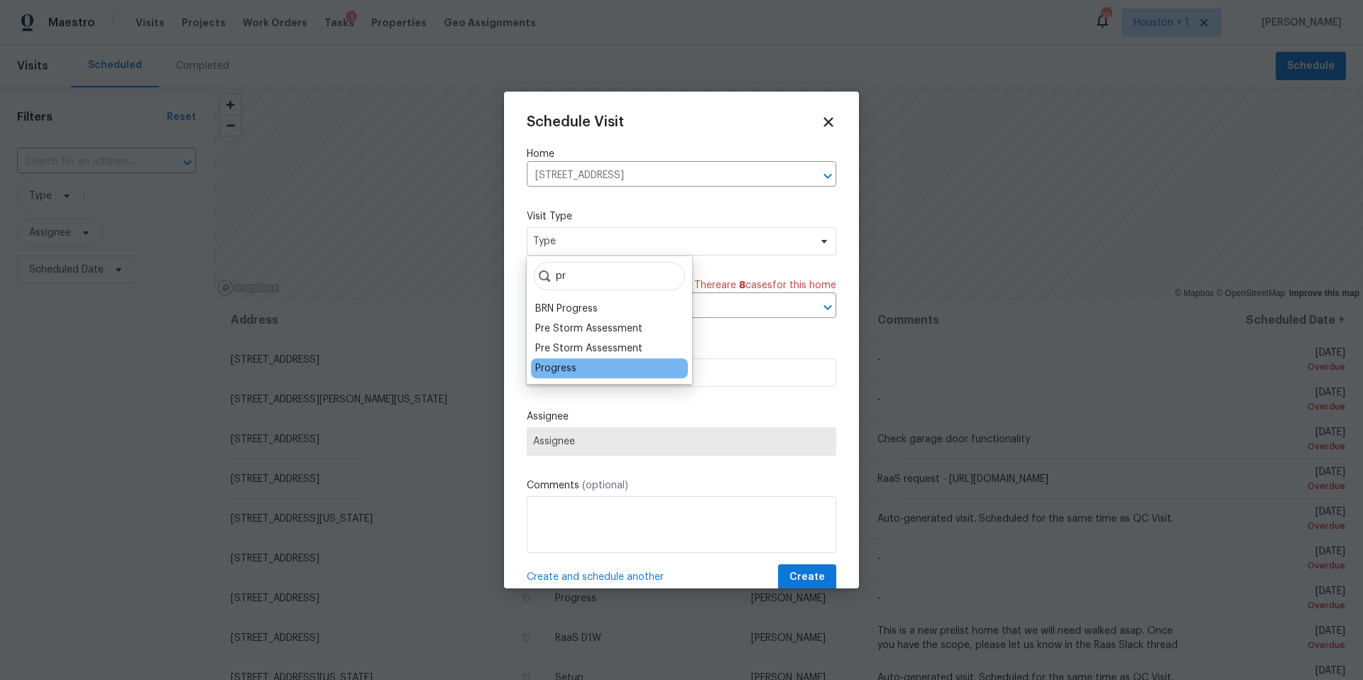
type input "pr"
click at [535, 364] on div "Progress" at bounding box center [555, 368] width 41 height 14
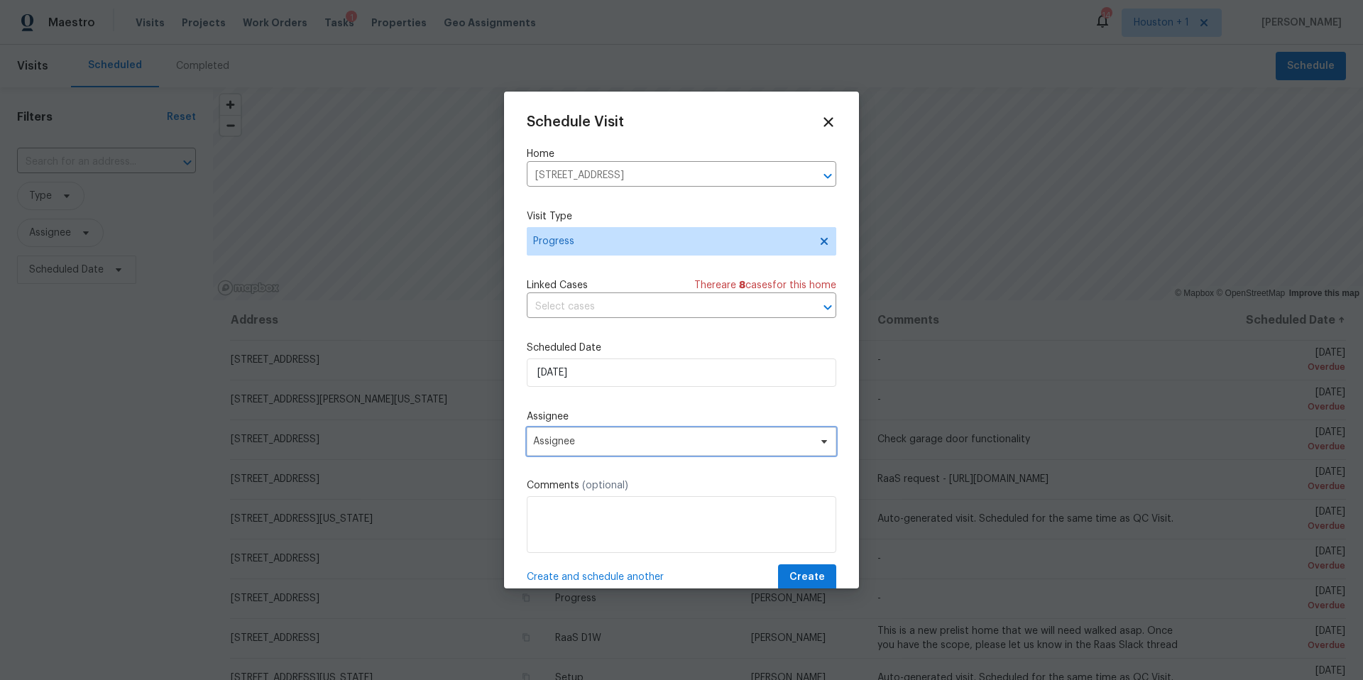
click at [561, 439] on span "Assignee" at bounding box center [672, 441] width 278 height 11
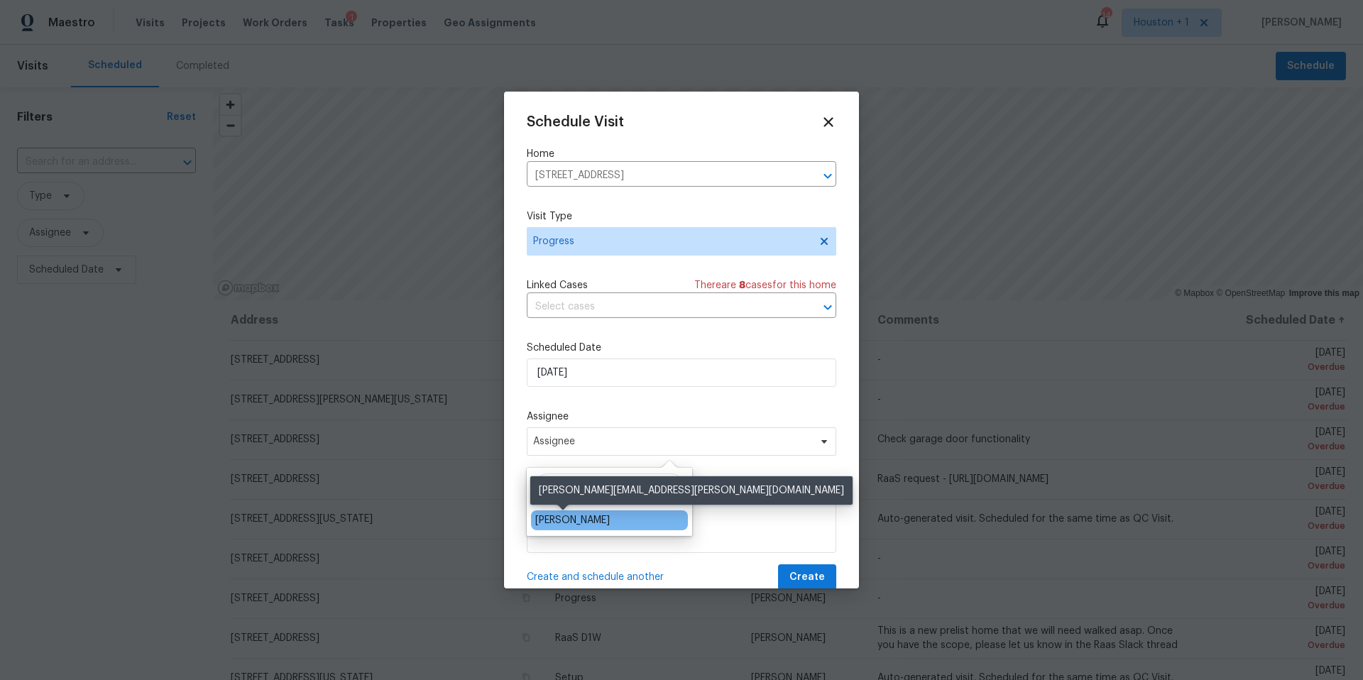
type input "luis"
click at [544, 521] on div "[PERSON_NAME]" at bounding box center [572, 520] width 75 height 14
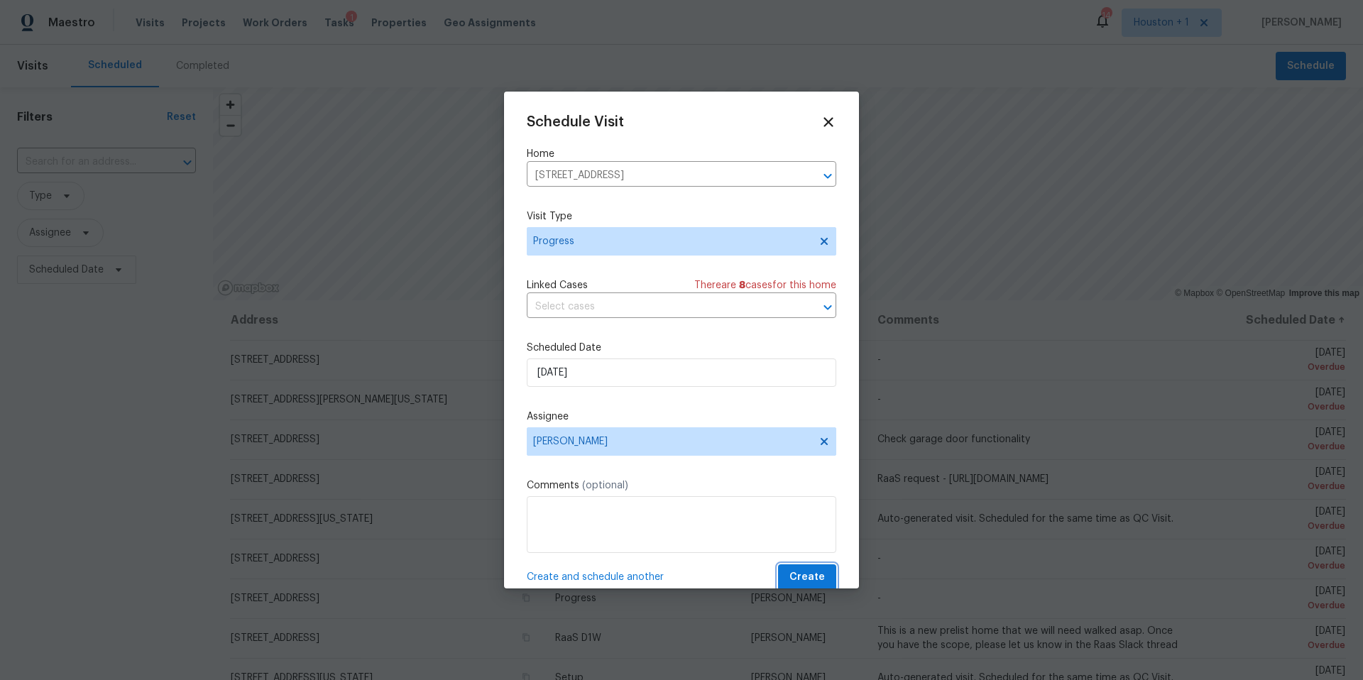
click at [816, 571] on span "Create" at bounding box center [806, 577] width 35 height 18
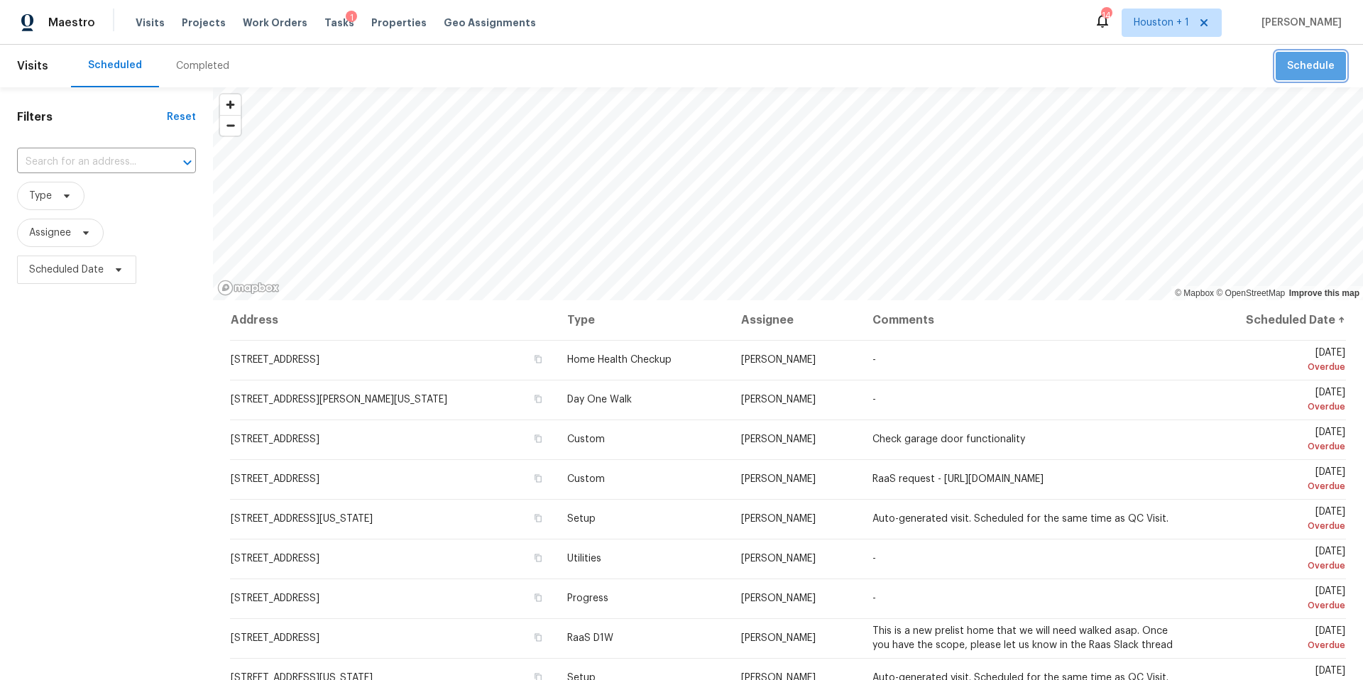
click at [1312, 74] on span "Schedule" at bounding box center [1311, 66] width 48 height 18
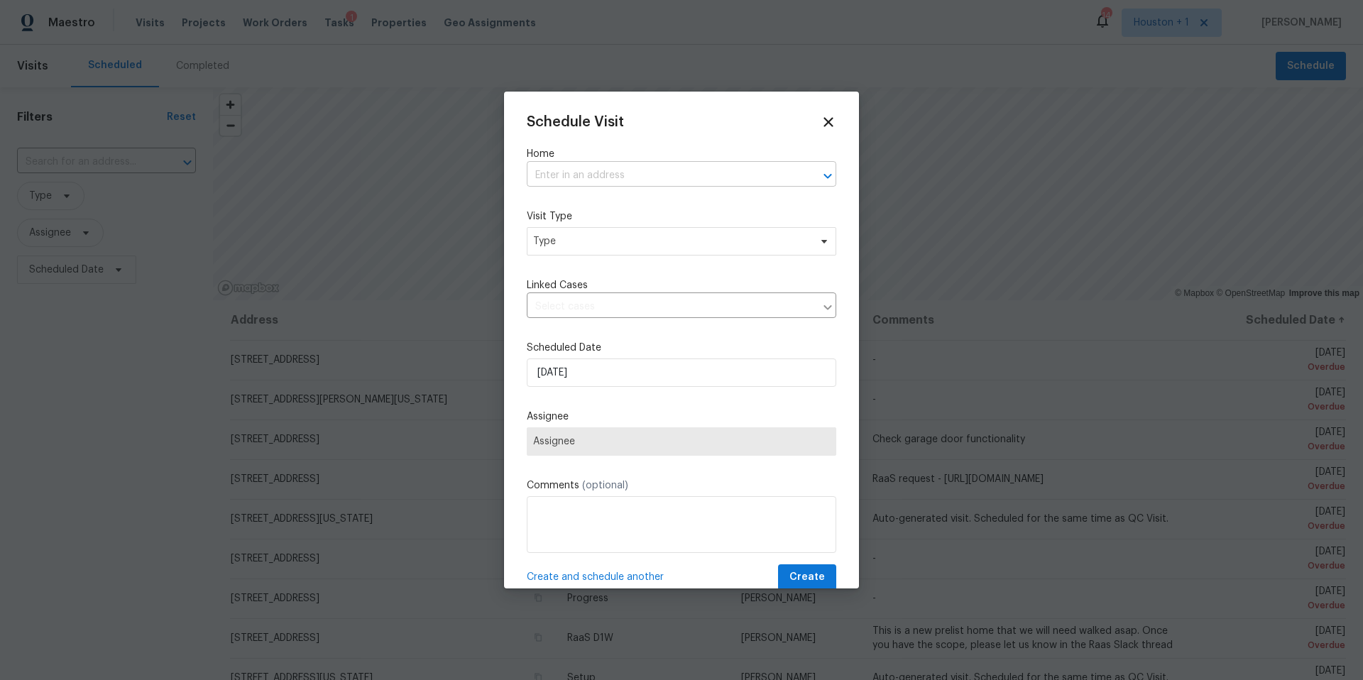
click at [607, 171] on input "text" at bounding box center [662, 176] width 270 height 22
type input "347 we"
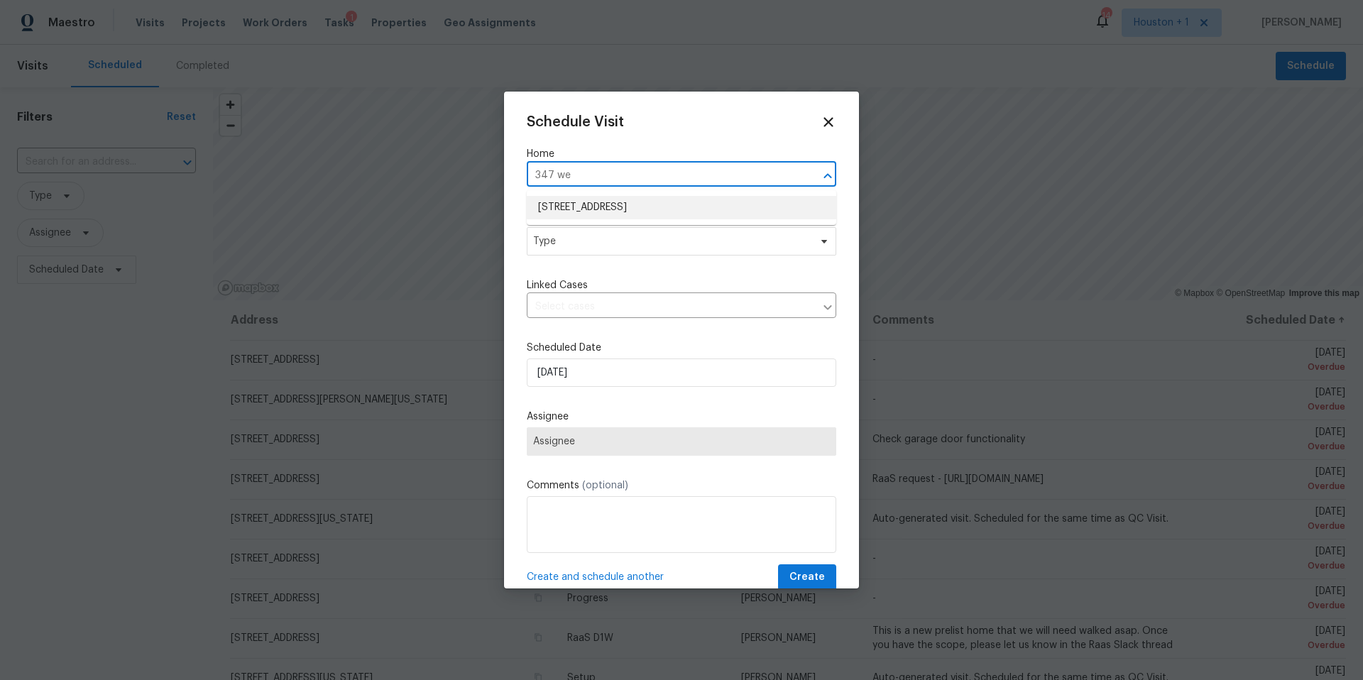
click at [599, 211] on li "347 Westlake Terrace Dr, Conroe, TX 77304" at bounding box center [681, 207] width 309 height 23
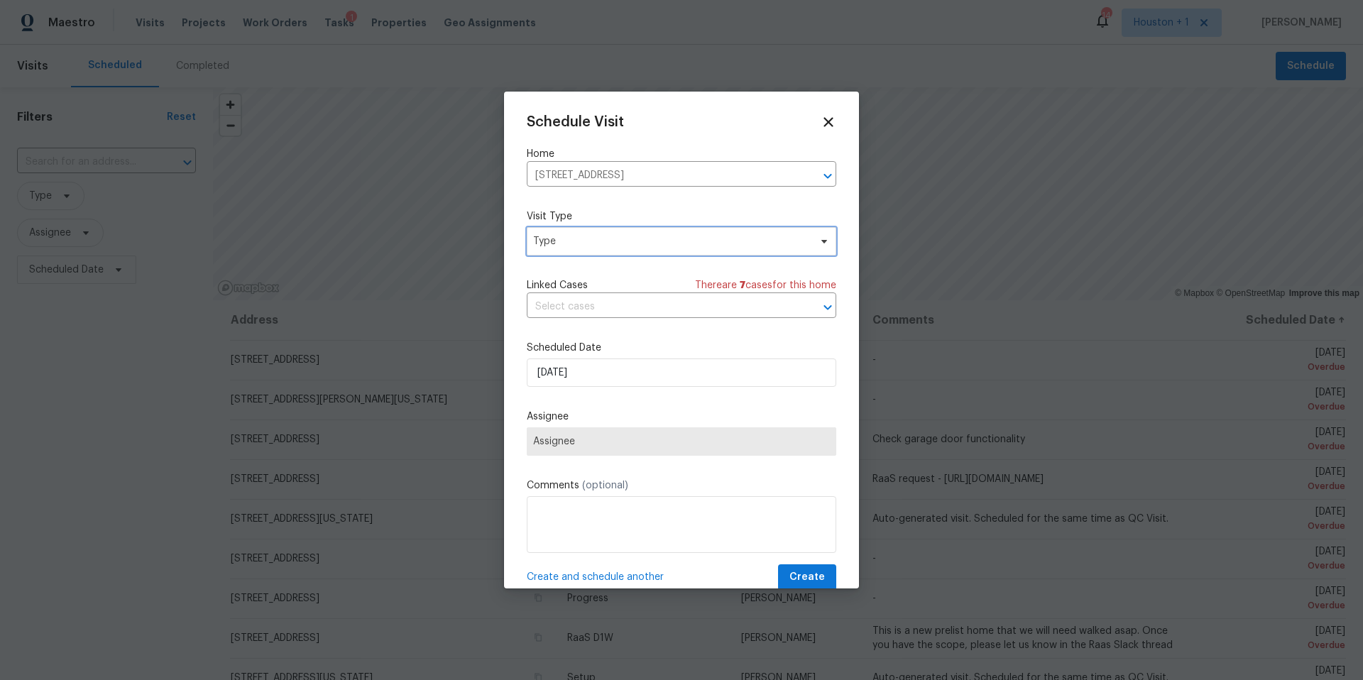
click at [592, 236] on span "Type" at bounding box center [671, 241] width 276 height 14
type input "pro"
click at [555, 321] on div "Progress" at bounding box center [555, 328] width 41 height 14
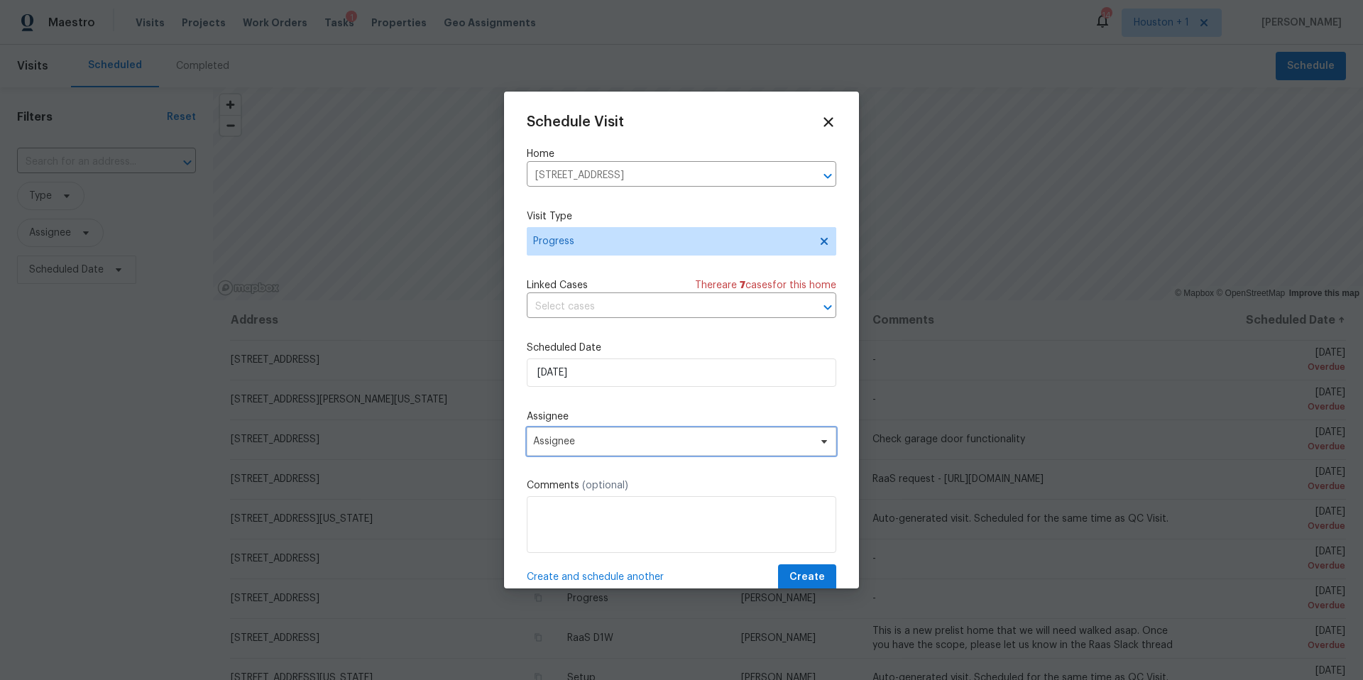
click at [578, 444] on span "Assignee" at bounding box center [672, 441] width 278 height 11
type input "luis"
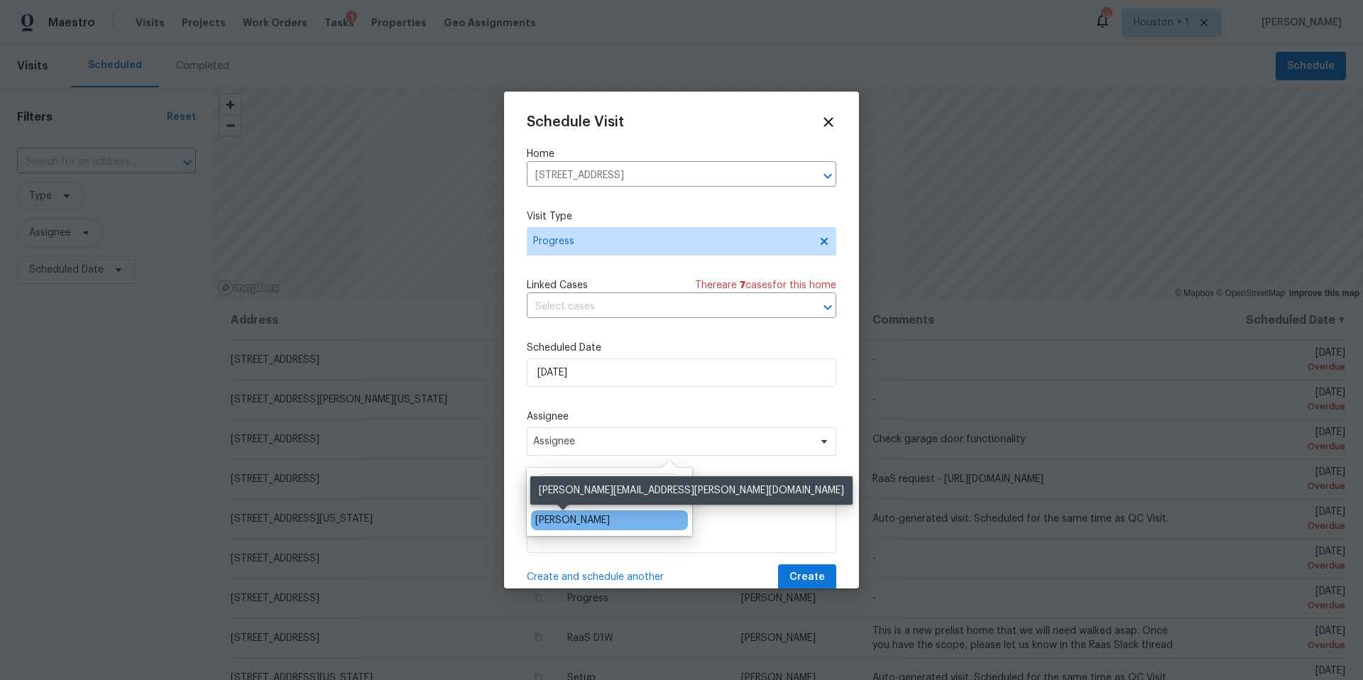
click at [561, 518] on div "[PERSON_NAME]" at bounding box center [572, 520] width 75 height 14
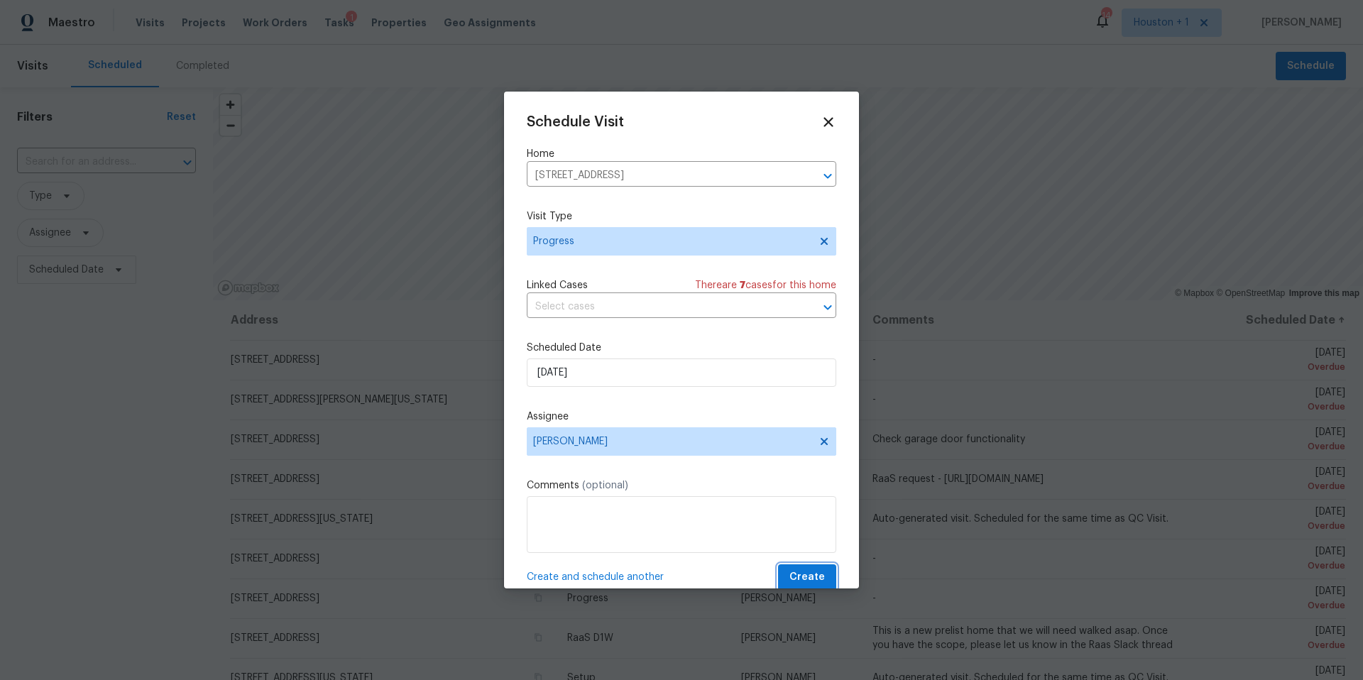
click at [797, 573] on span "Create" at bounding box center [806, 577] width 35 height 18
